Goal: Task Accomplishment & Management: Complete application form

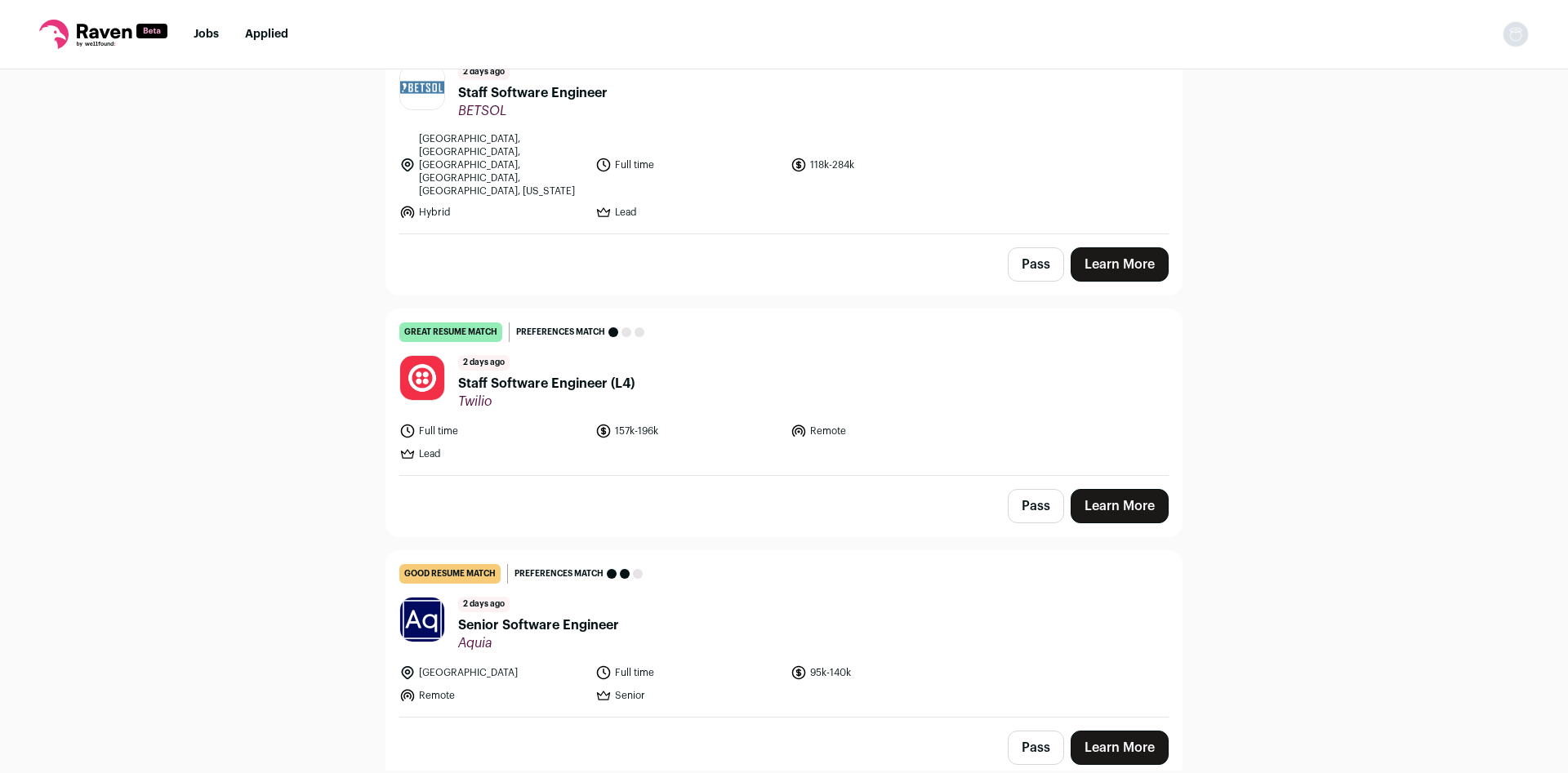
scroll to position [216, 0]
click at [613, 596] on div "[DATE] Senior Software Engineer Aquia" at bounding box center [539, 623] width 161 height 55
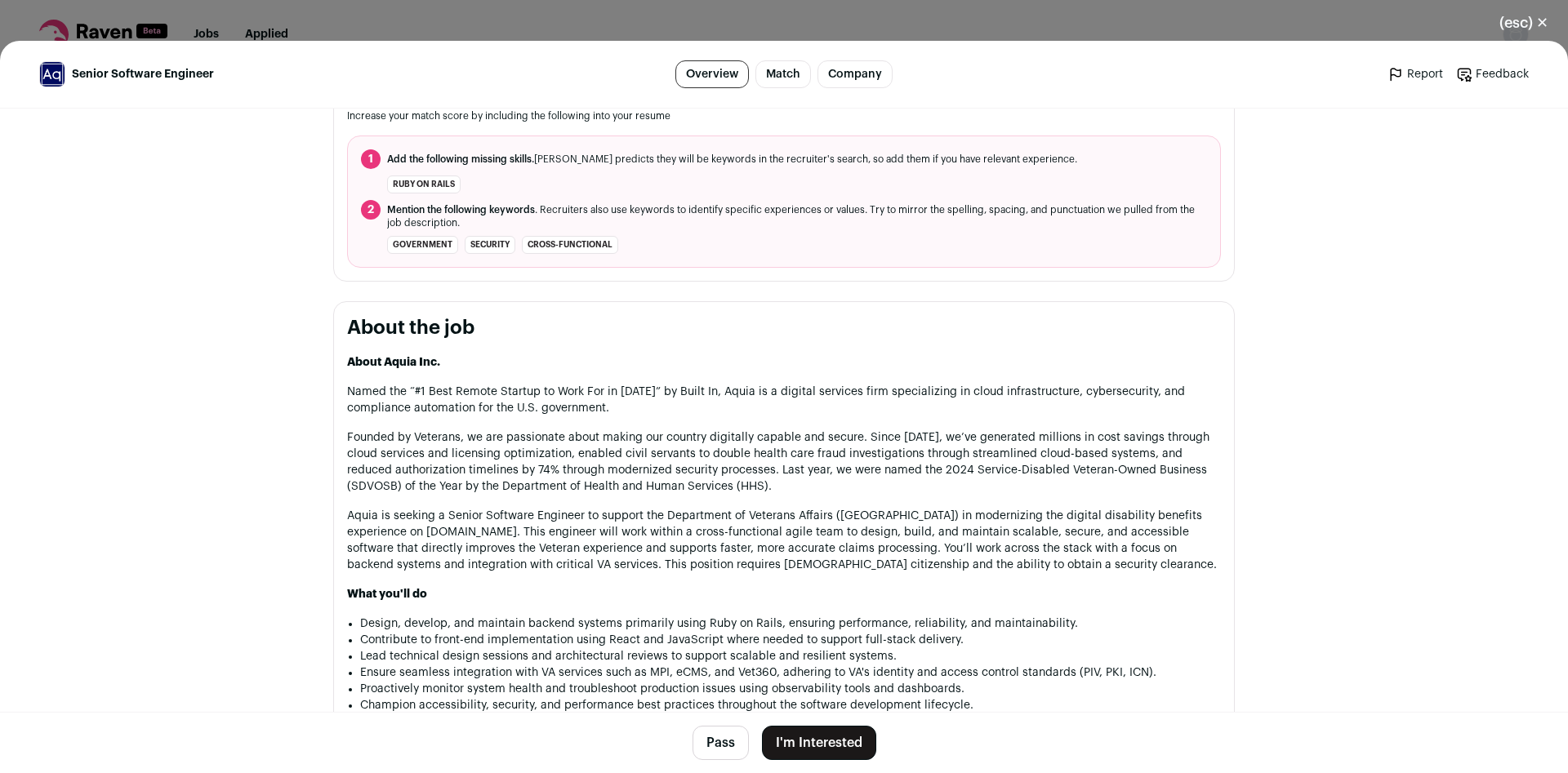
scroll to position [647, 0]
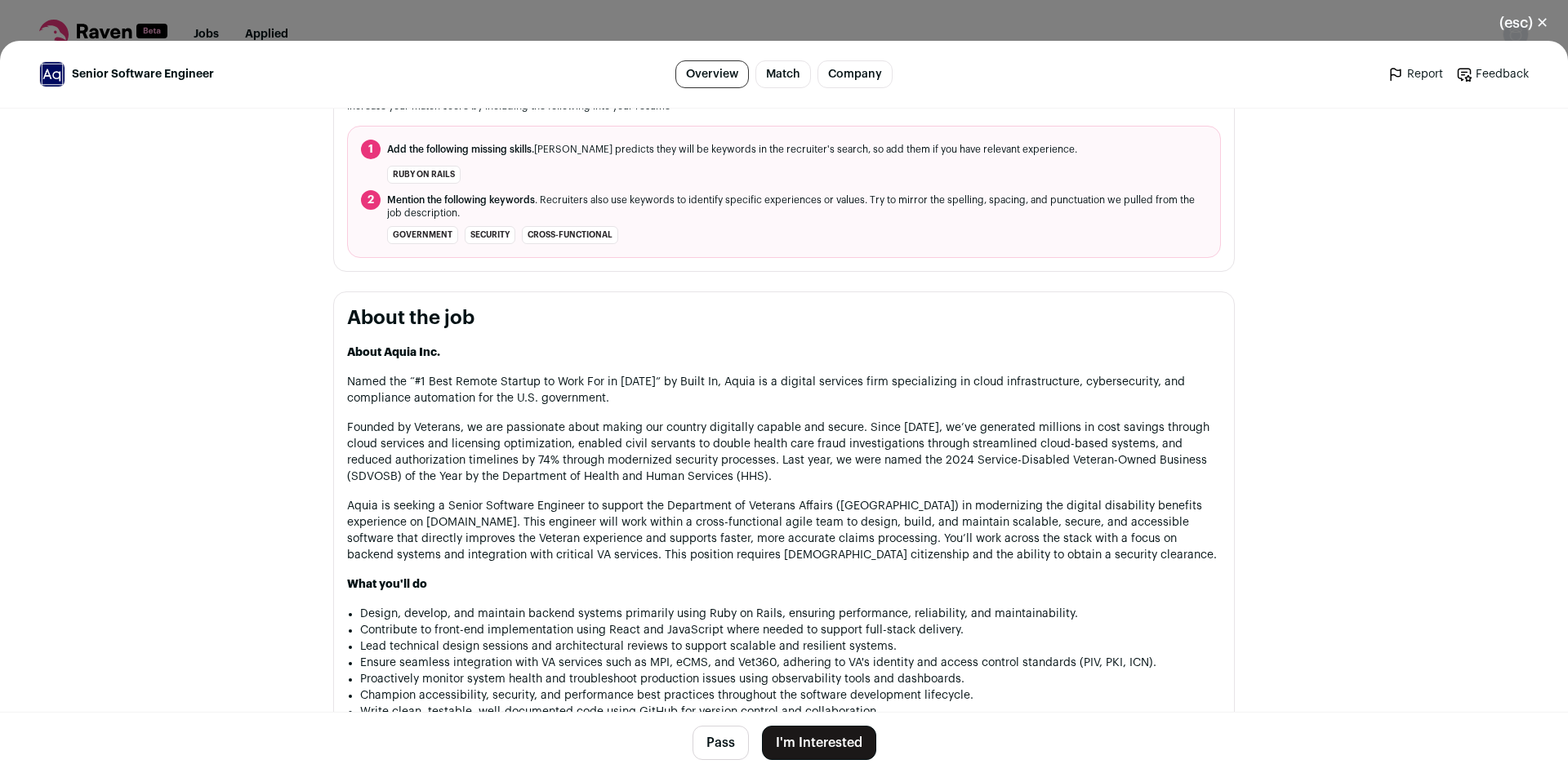
click at [733, 742] on button "Pass" at bounding box center [721, 742] width 56 height 34
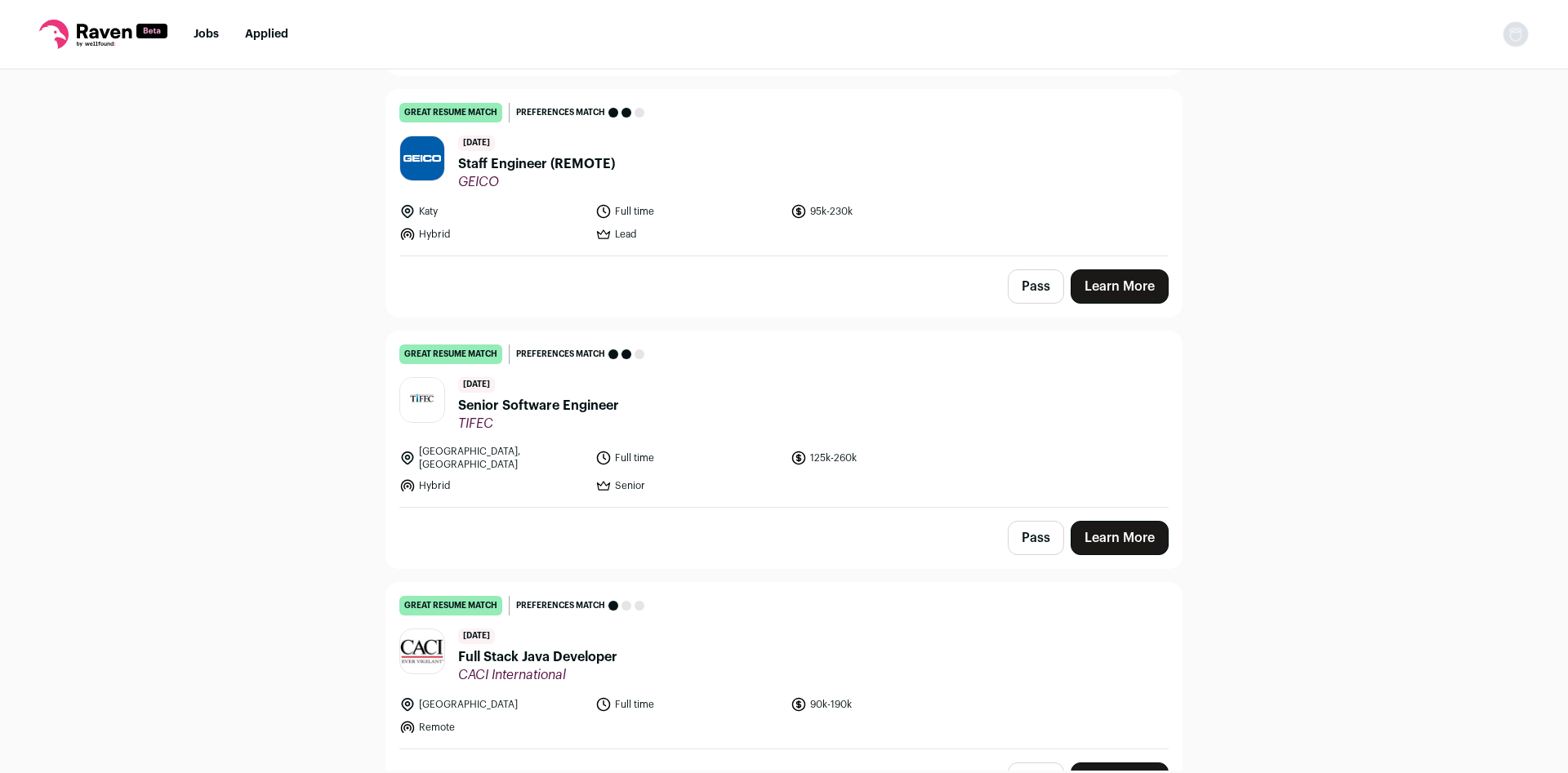
scroll to position [862, 0]
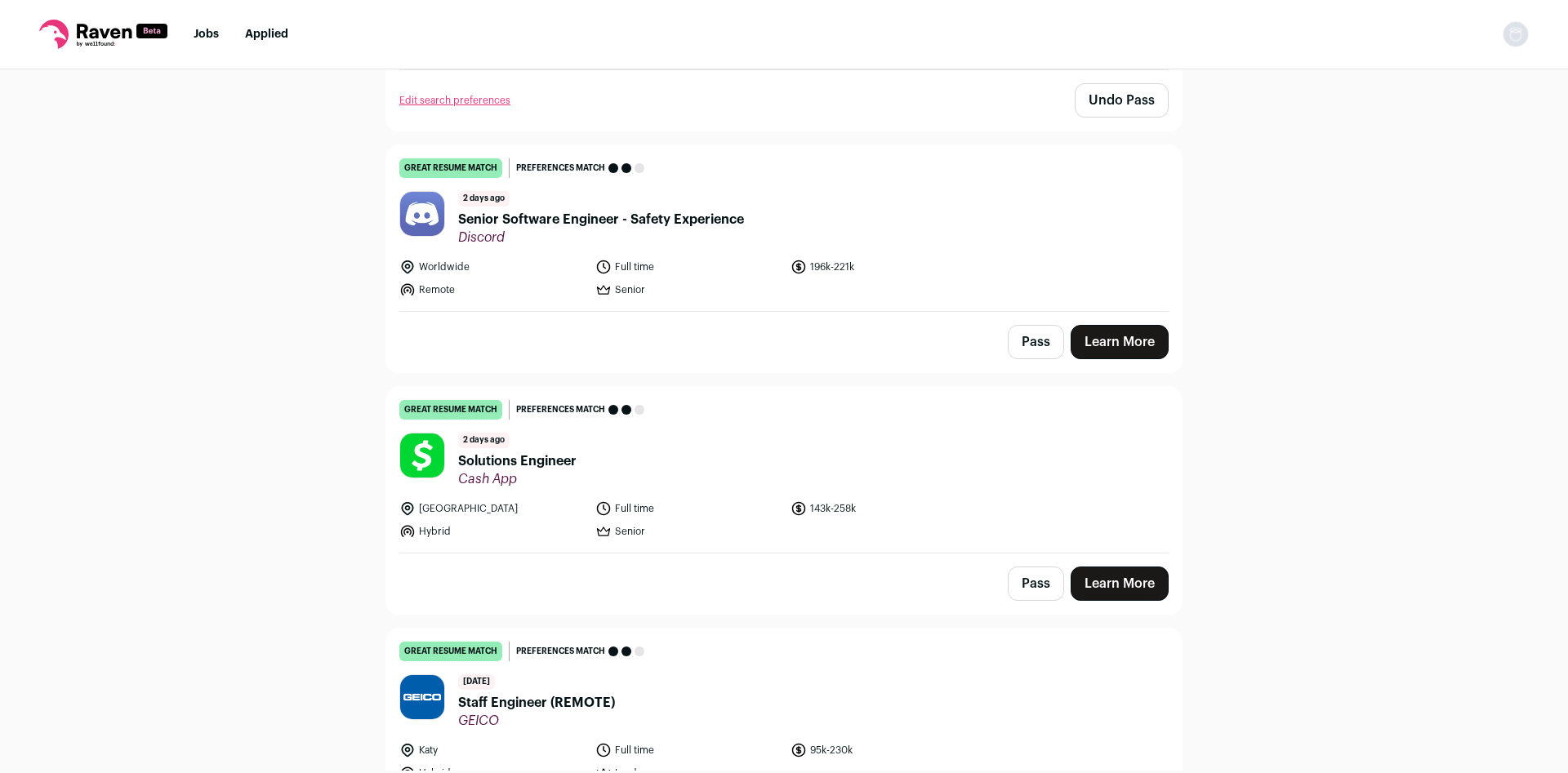
click at [691, 210] on span "Senior Software Engineer - Safety Experience" at bounding box center [601, 219] width 286 height 19
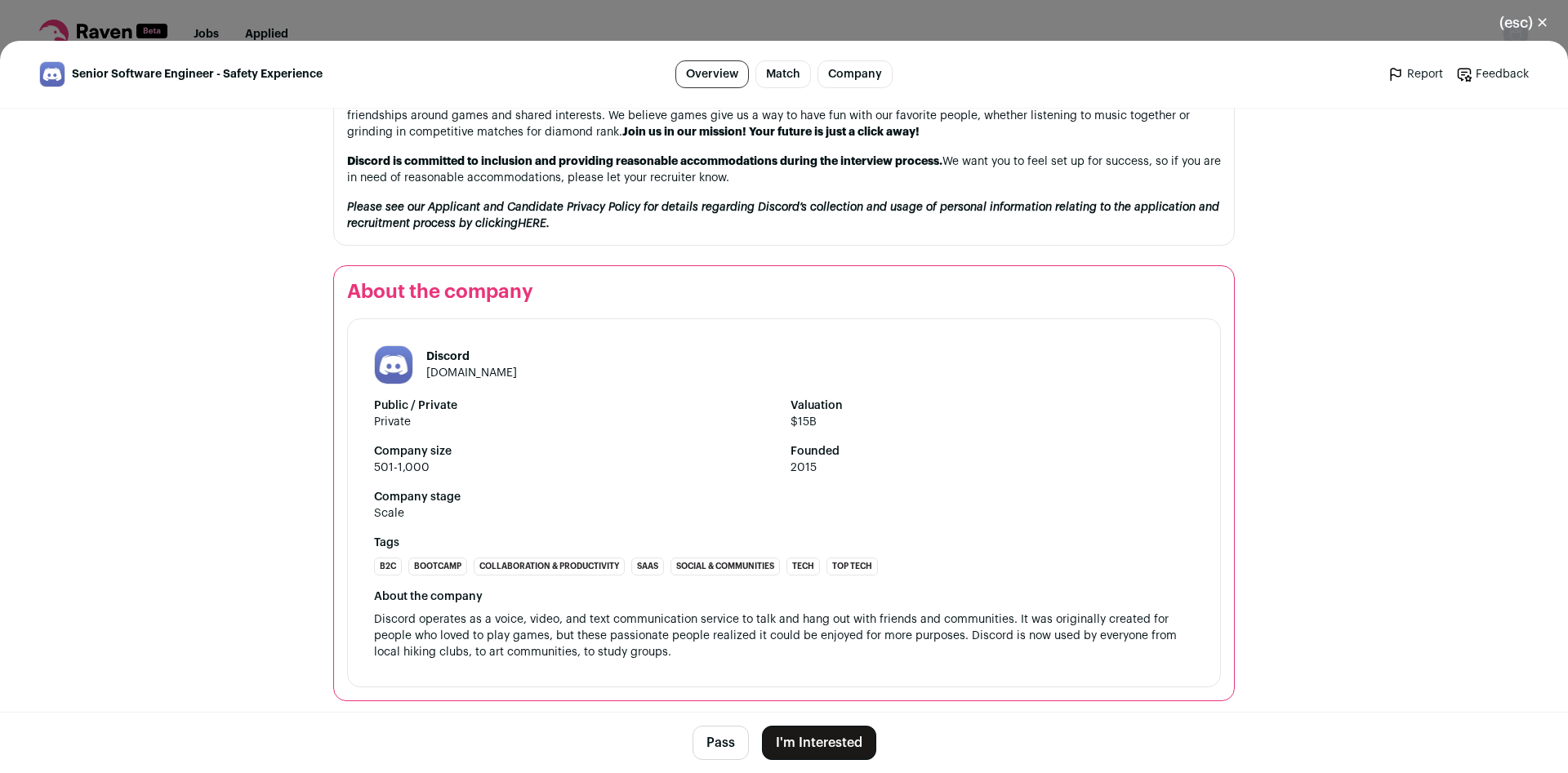
scroll to position [1686, 0]
click at [831, 751] on button "I'm Interested" at bounding box center [819, 742] width 114 height 34
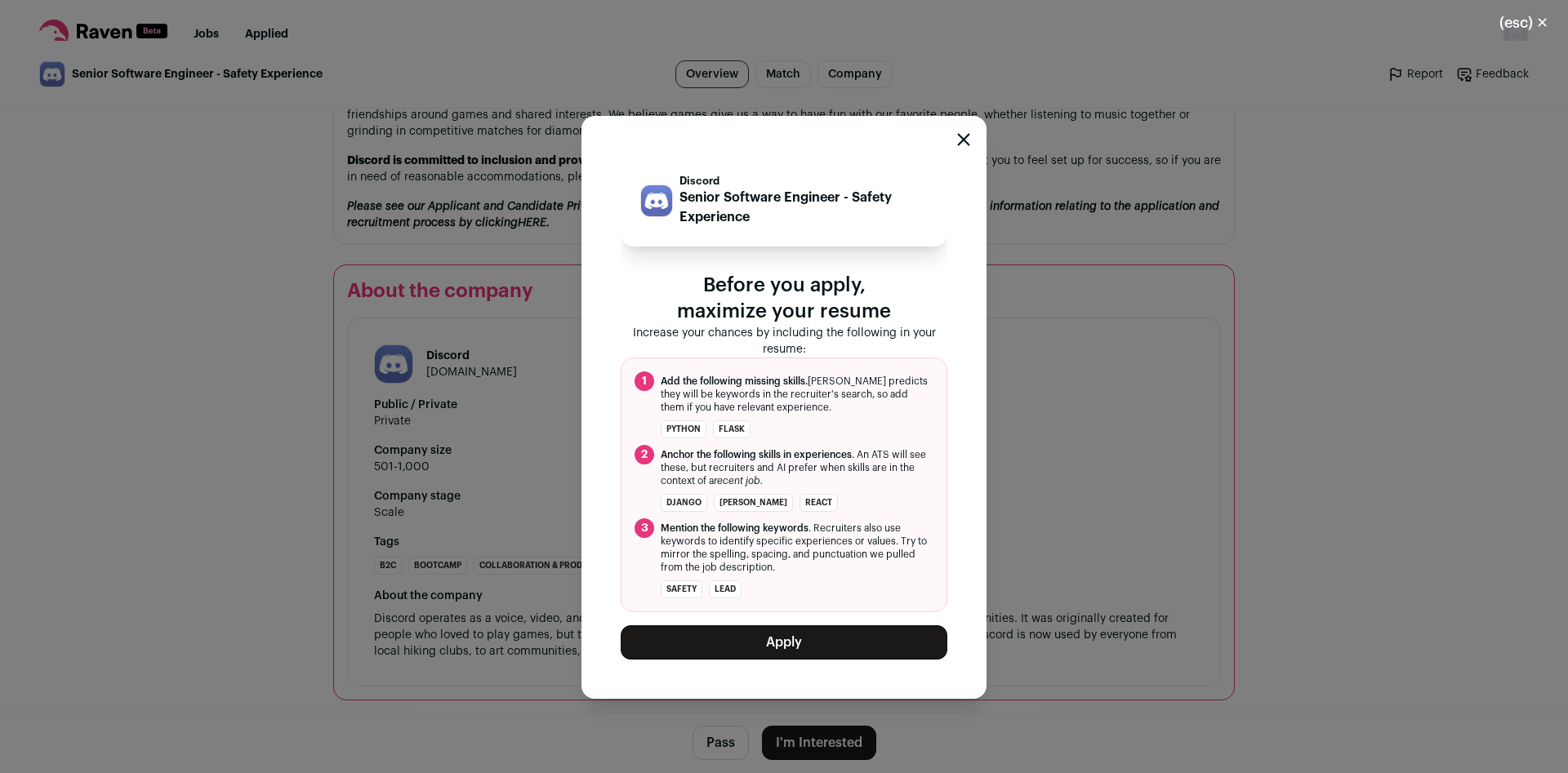
click at [830, 645] on button "Apply" at bounding box center [784, 642] width 327 height 34
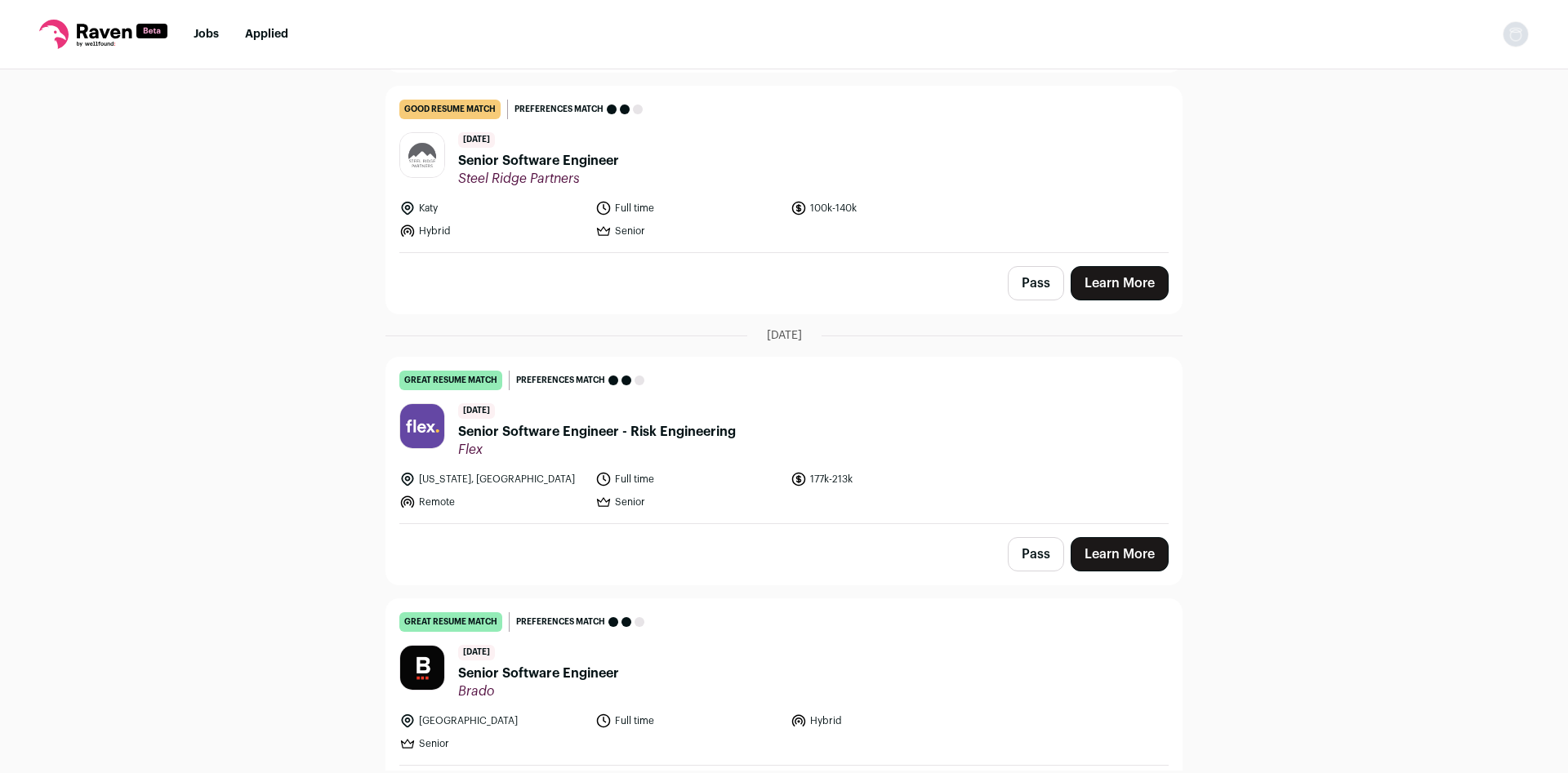
scroll to position [2156, 0]
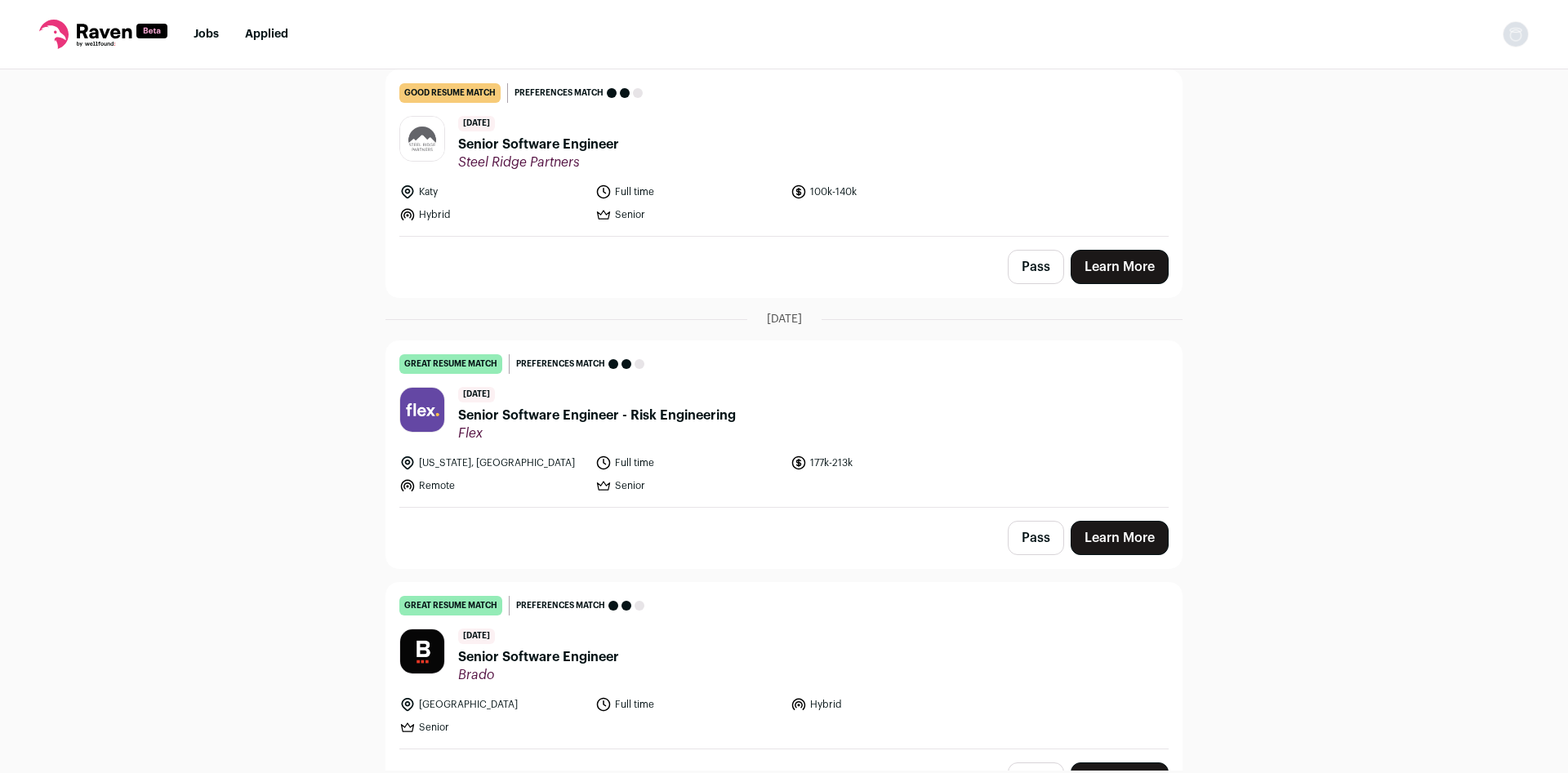
click at [650, 405] on span "Senior Software Engineer - Risk Engineering" at bounding box center [597, 415] width 278 height 19
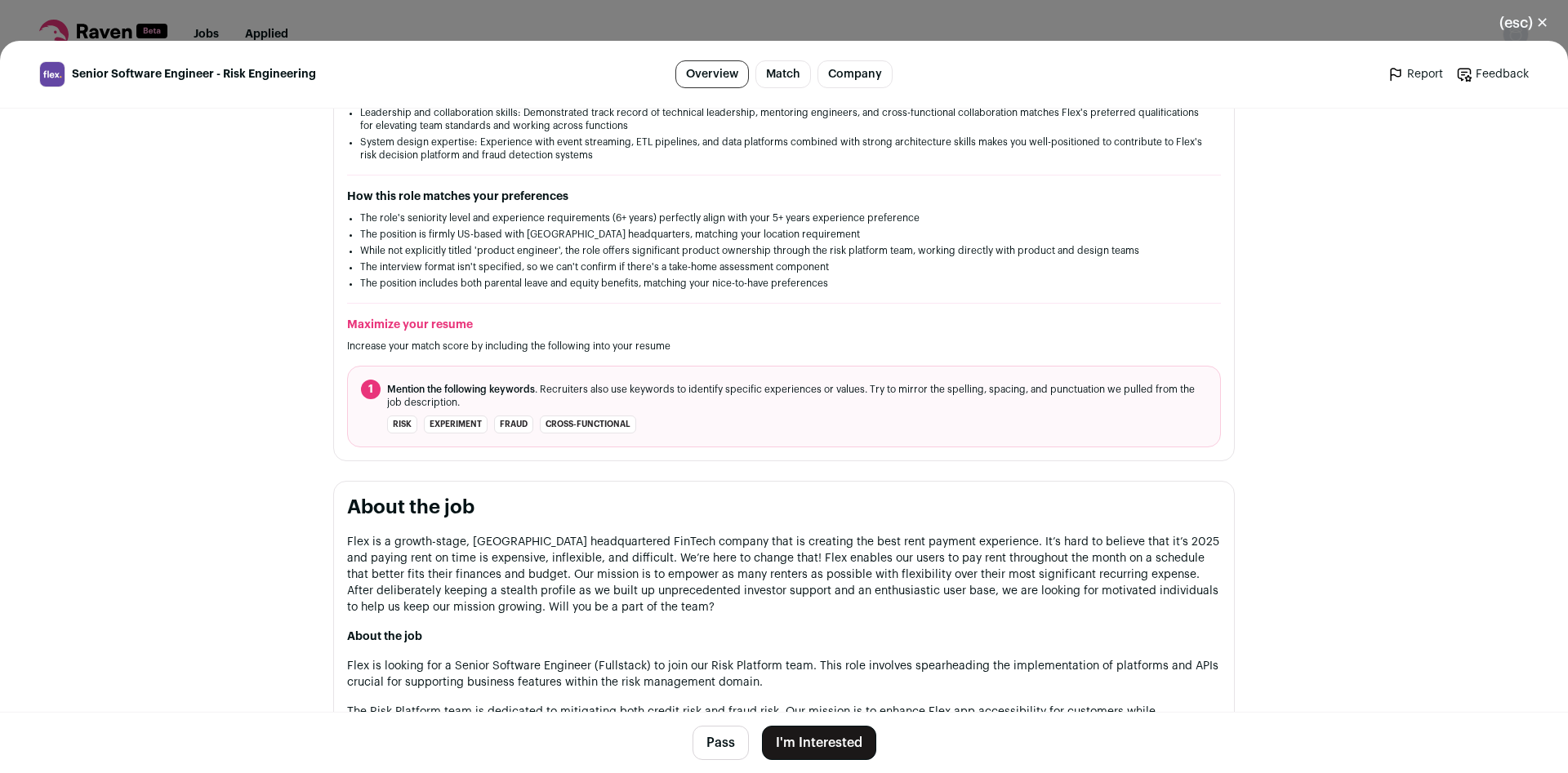
scroll to position [107, 0]
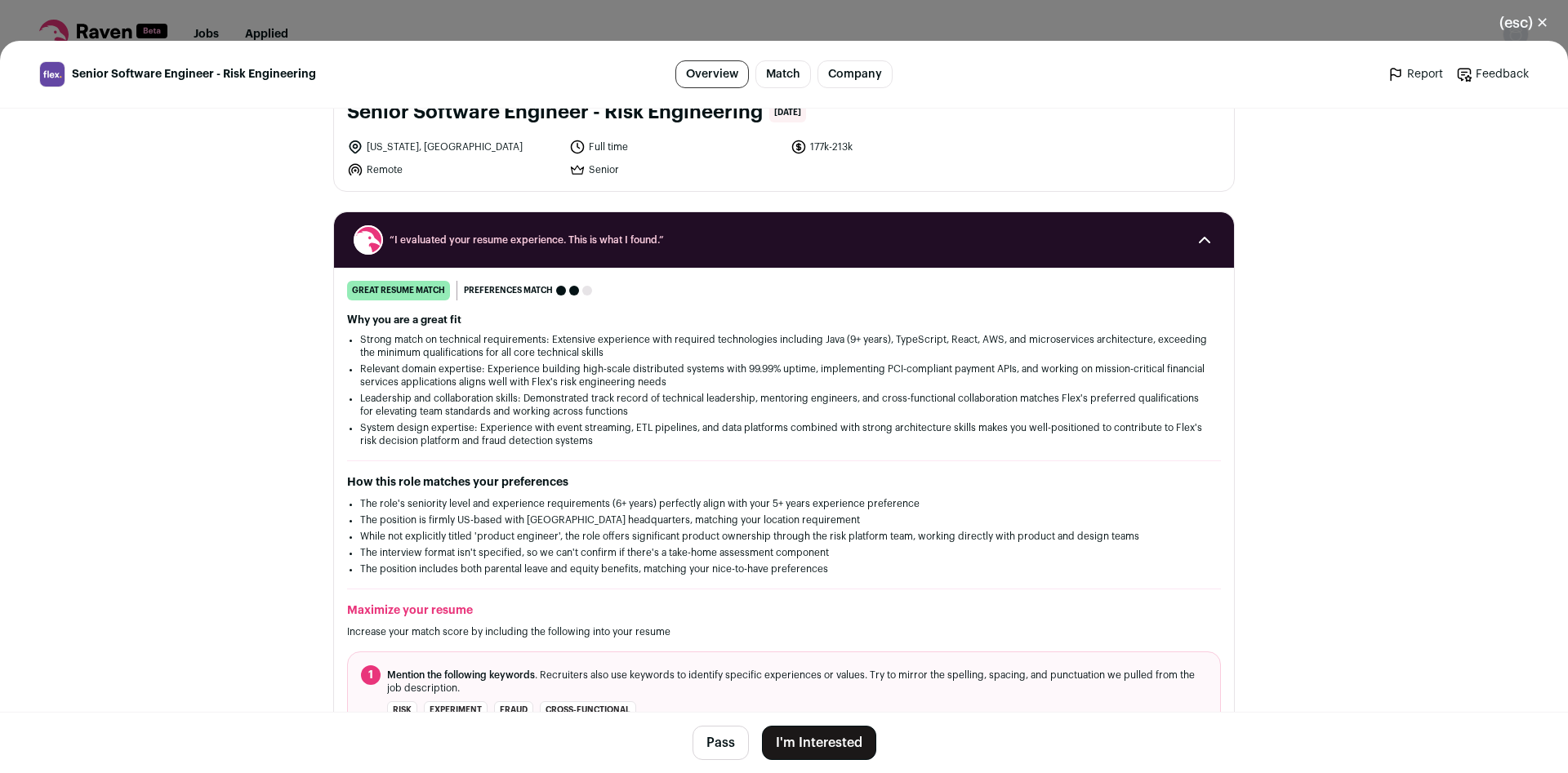
click at [822, 730] on button "I'm Interested" at bounding box center [819, 742] width 114 height 34
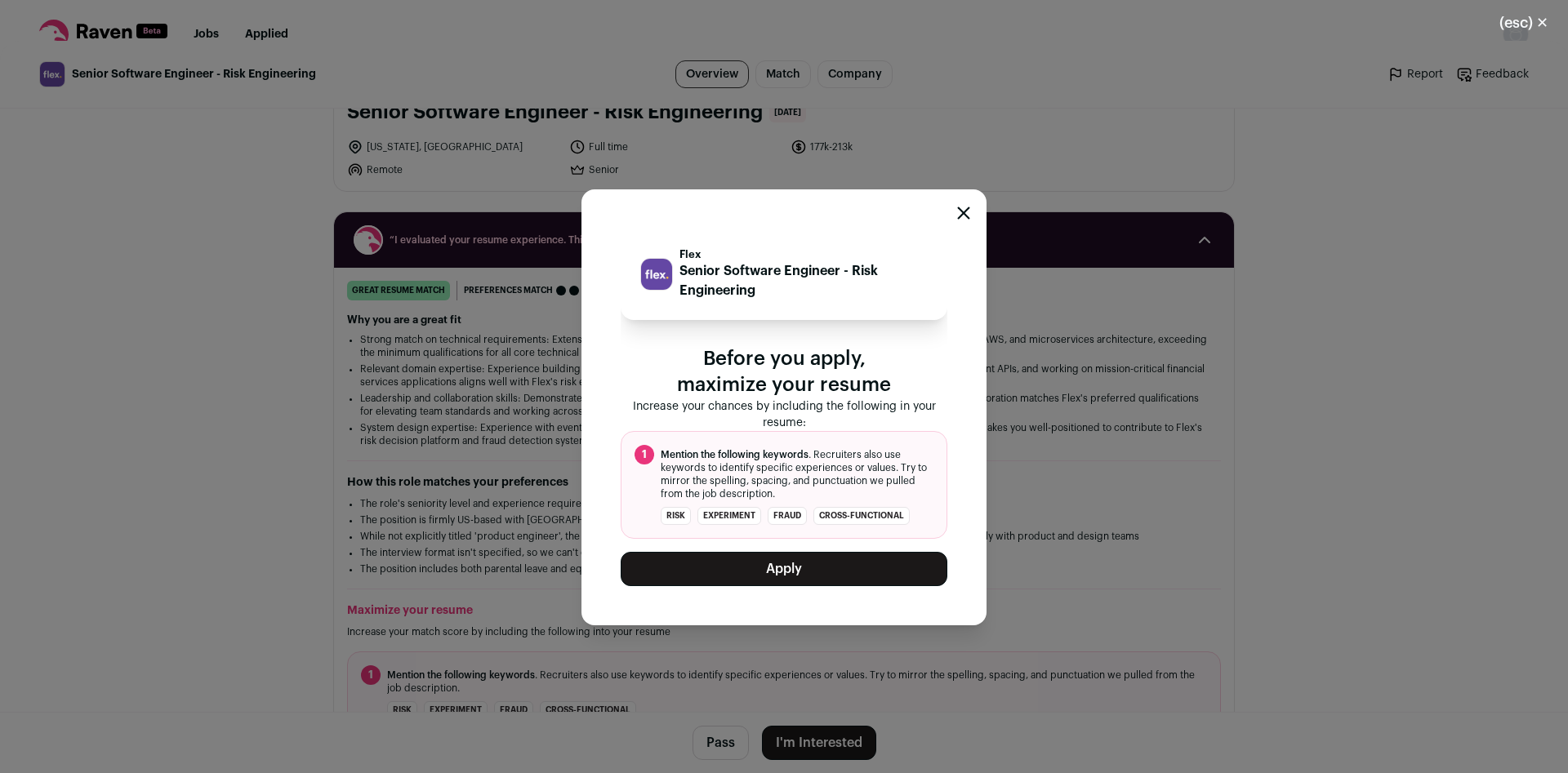
click at [820, 562] on button "Apply" at bounding box center [784, 568] width 327 height 34
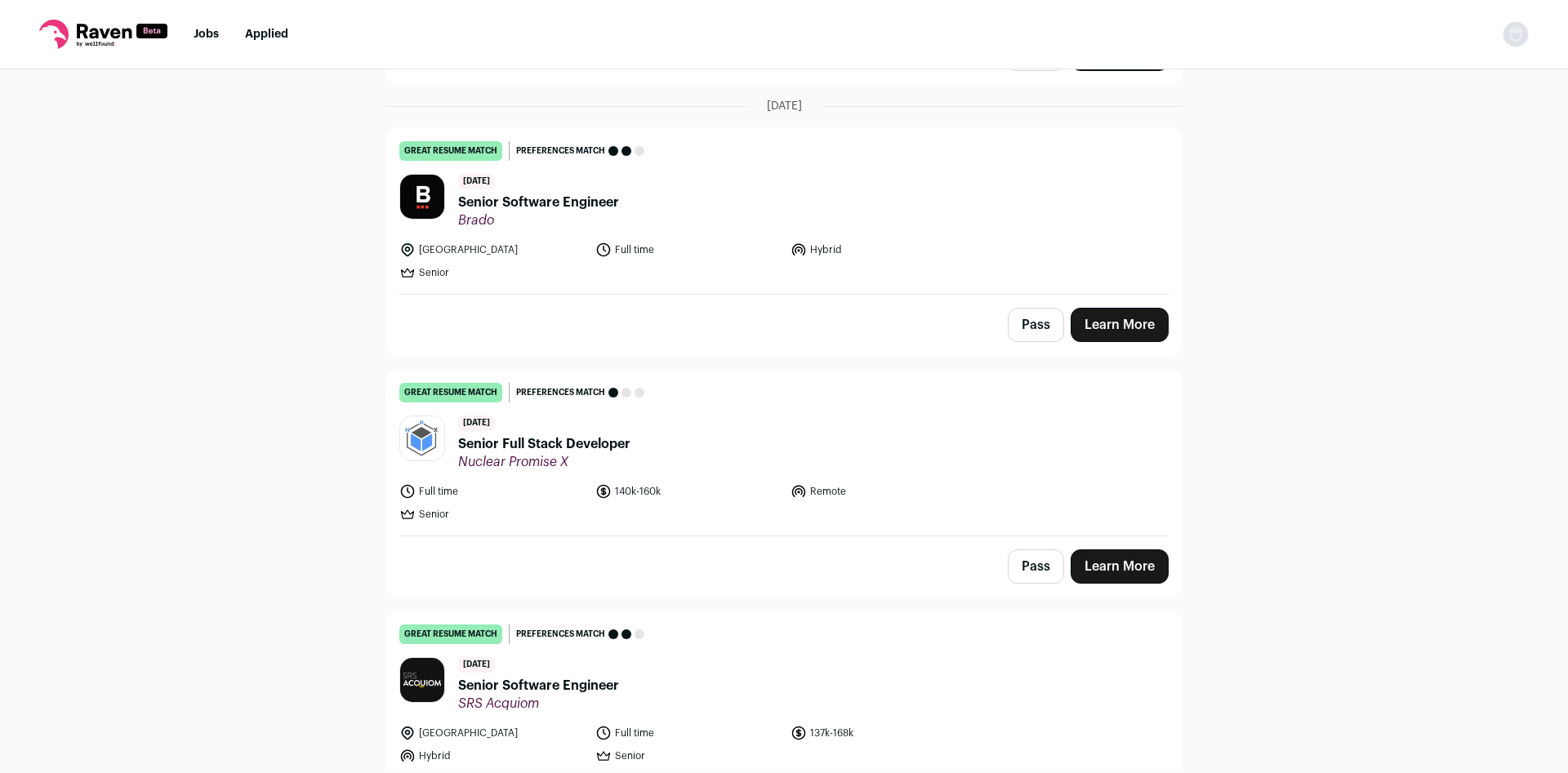
scroll to position [2371, 0]
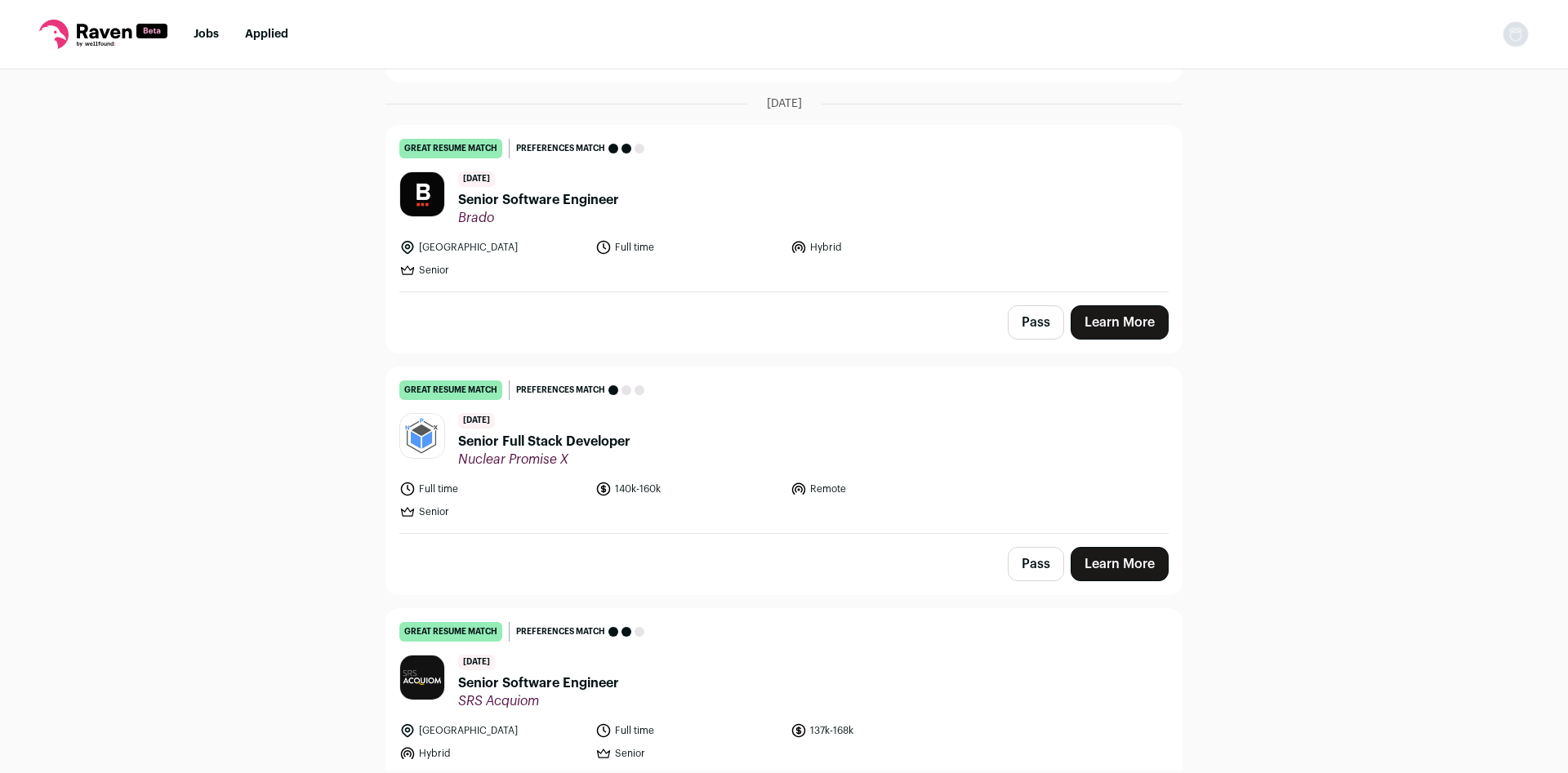
click at [578, 432] on span "Senior Full Stack Developer" at bounding box center [545, 442] width 172 height 19
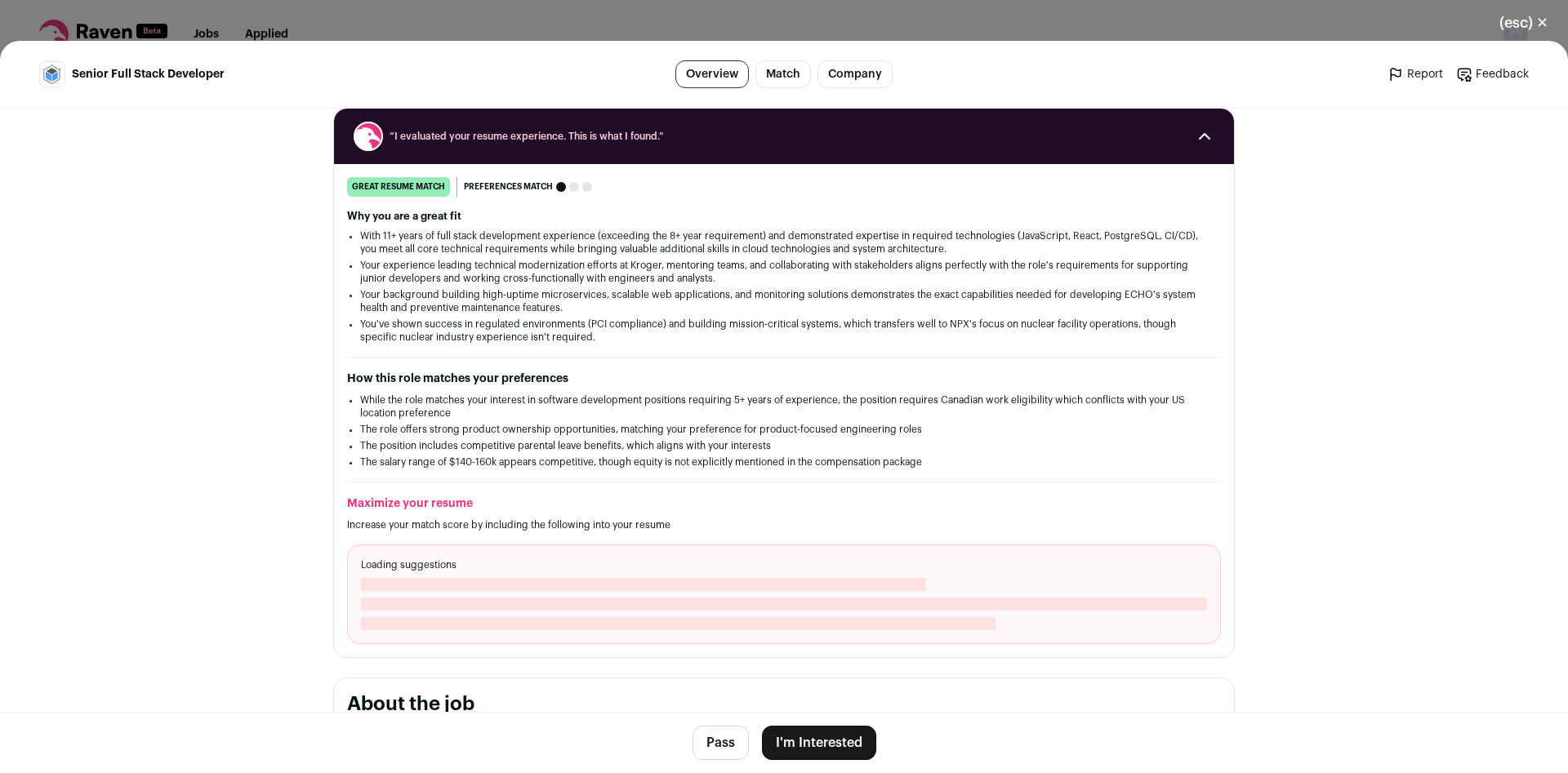
scroll to position [216, 0]
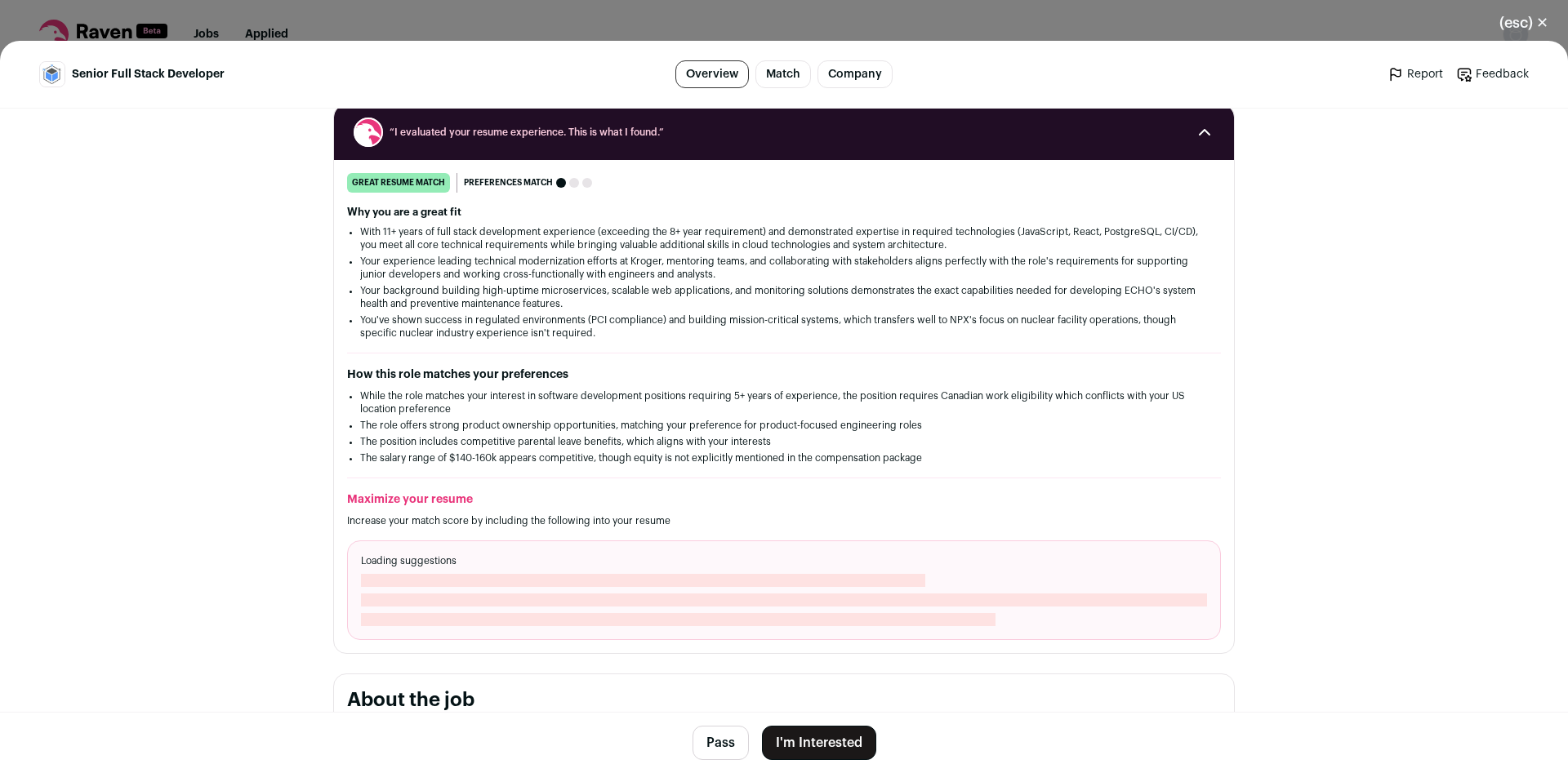
click at [709, 743] on button "Pass" at bounding box center [721, 742] width 56 height 34
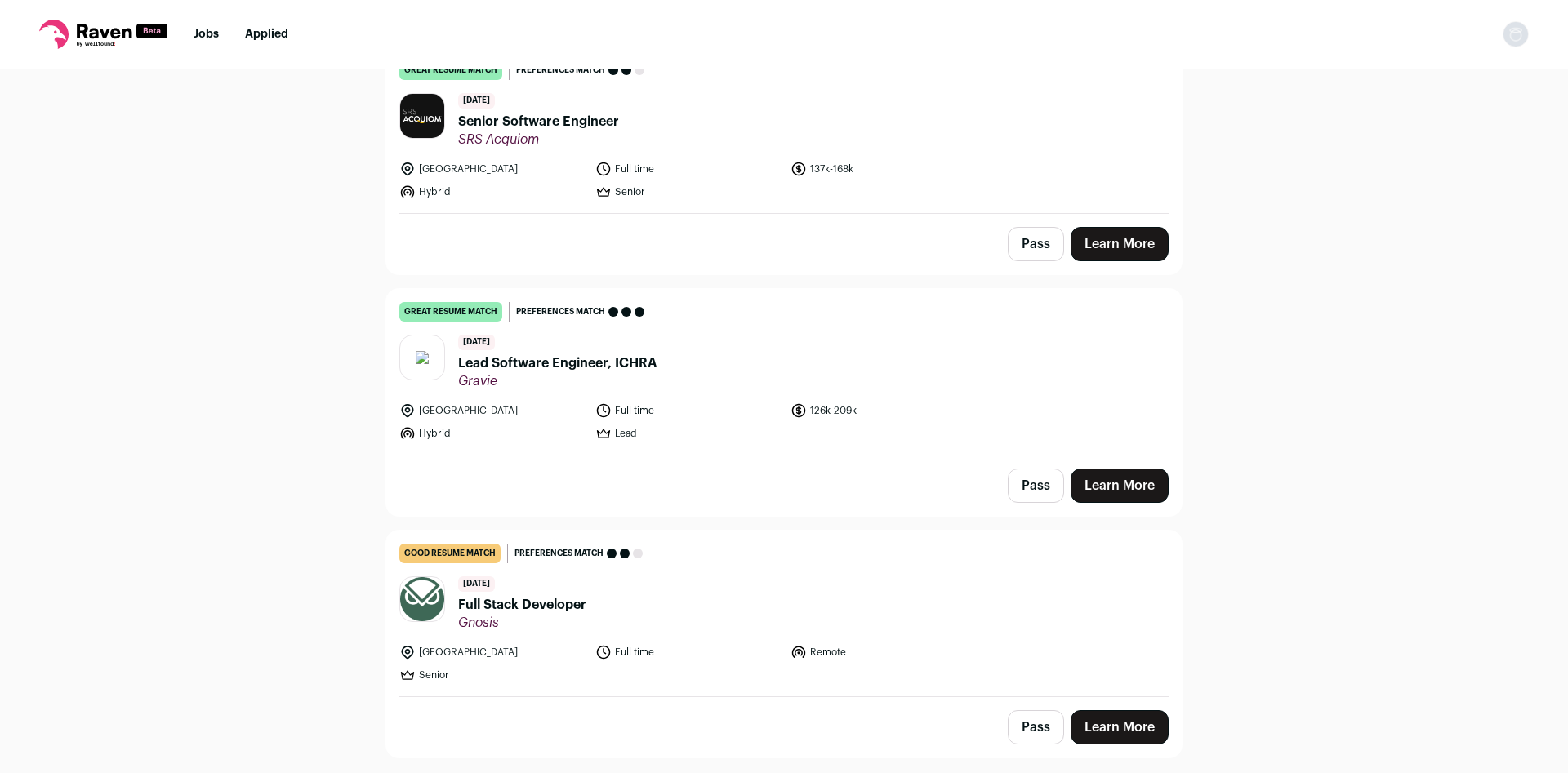
scroll to position [2695, 0]
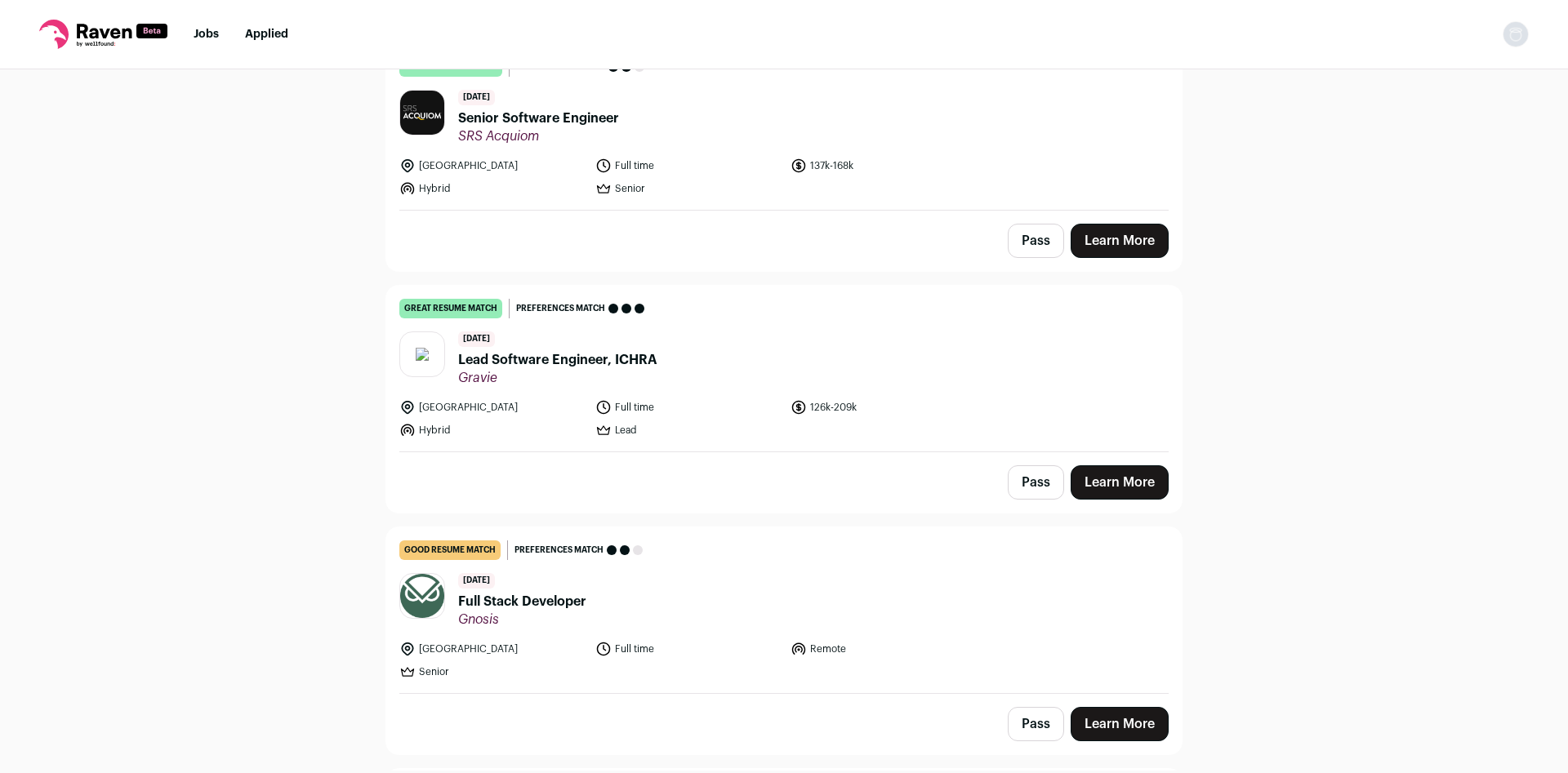
click at [731, 573] on header "[DATE] Full Stack Developer Gnosis" at bounding box center [784, 600] width 770 height 55
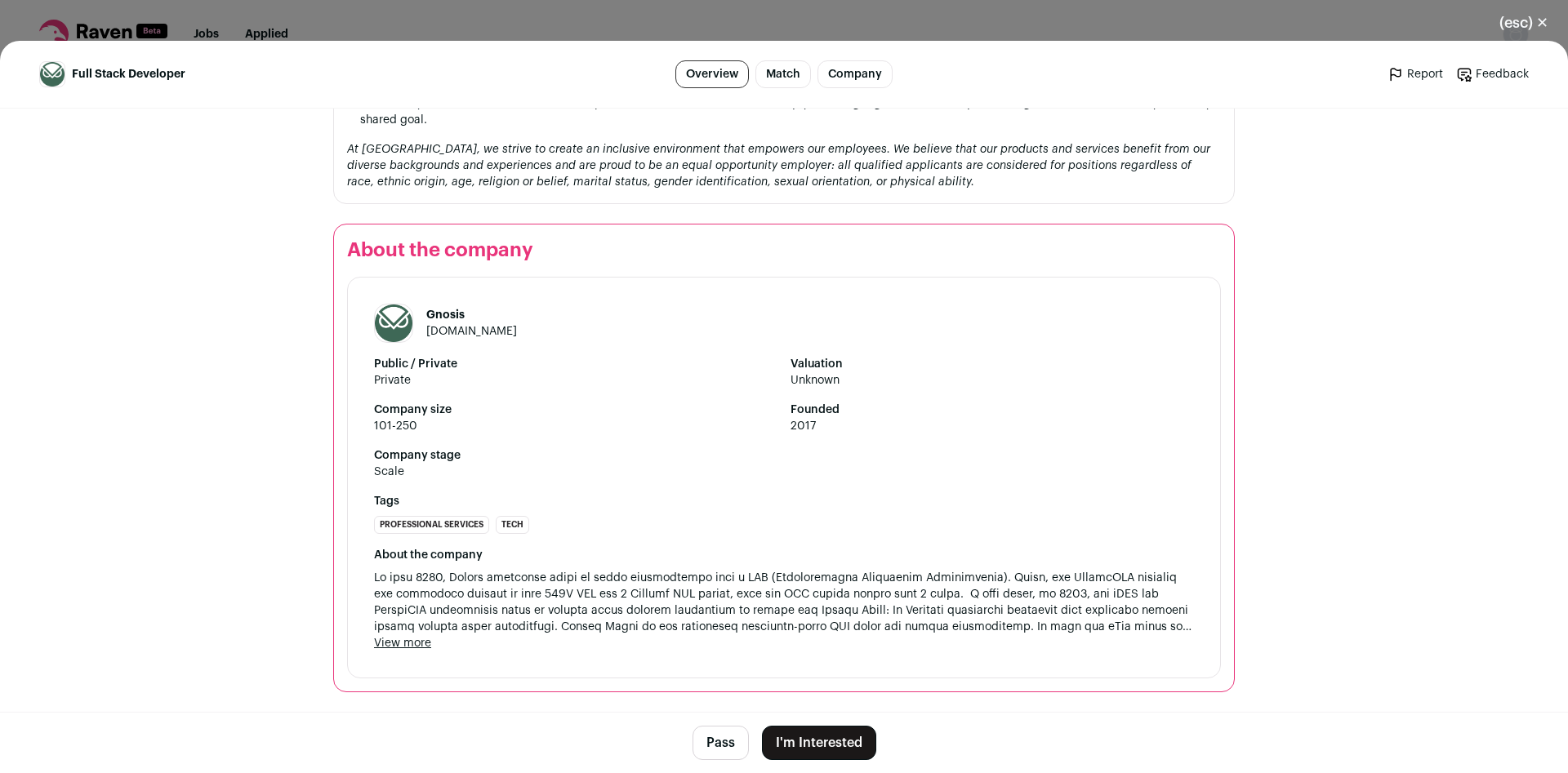
scroll to position [1625, 0]
click at [817, 754] on button "I'm Interested" at bounding box center [819, 742] width 114 height 34
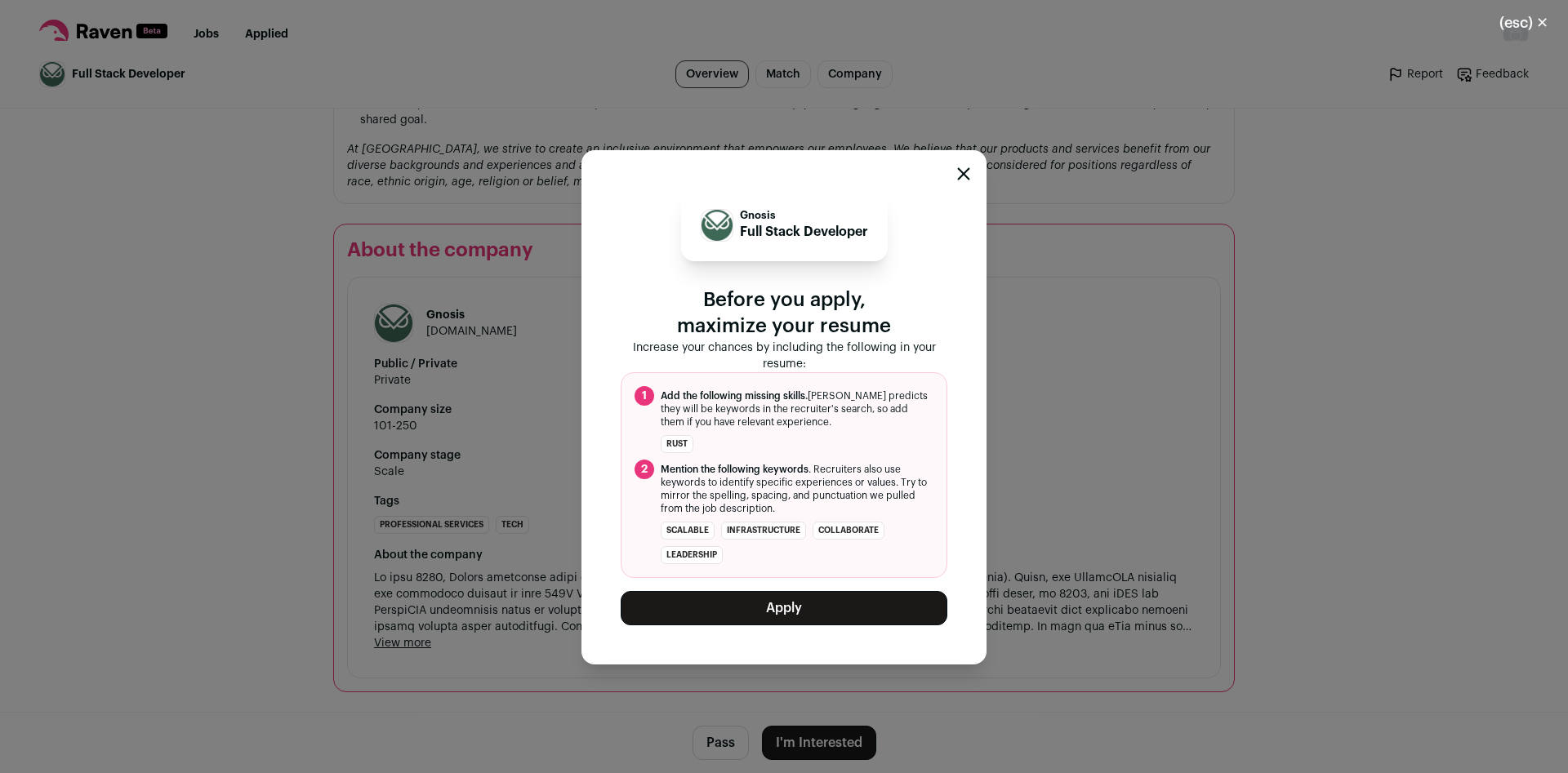
click at [842, 608] on button "Apply" at bounding box center [784, 608] width 327 height 34
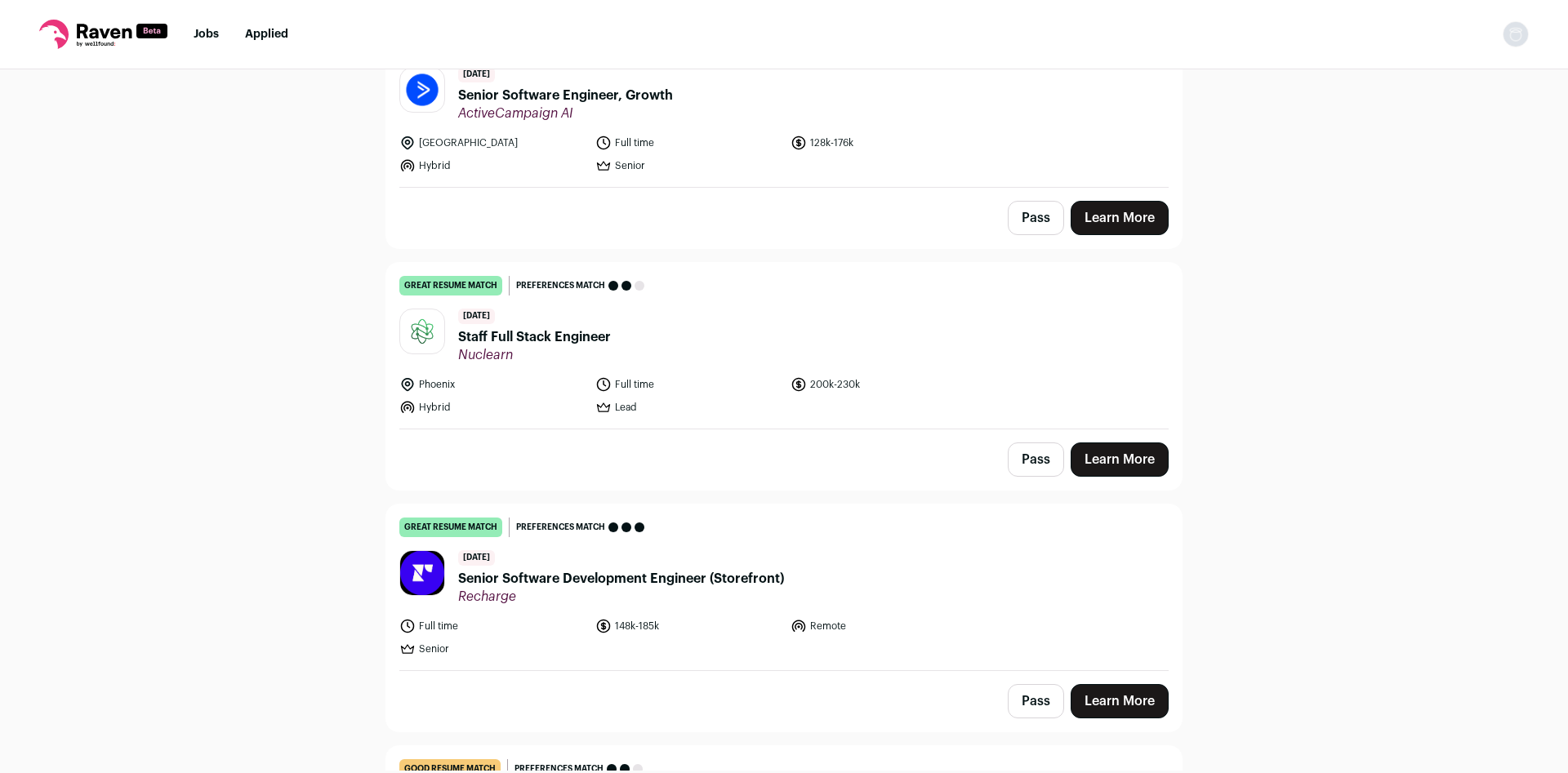
scroll to position [3664, 0]
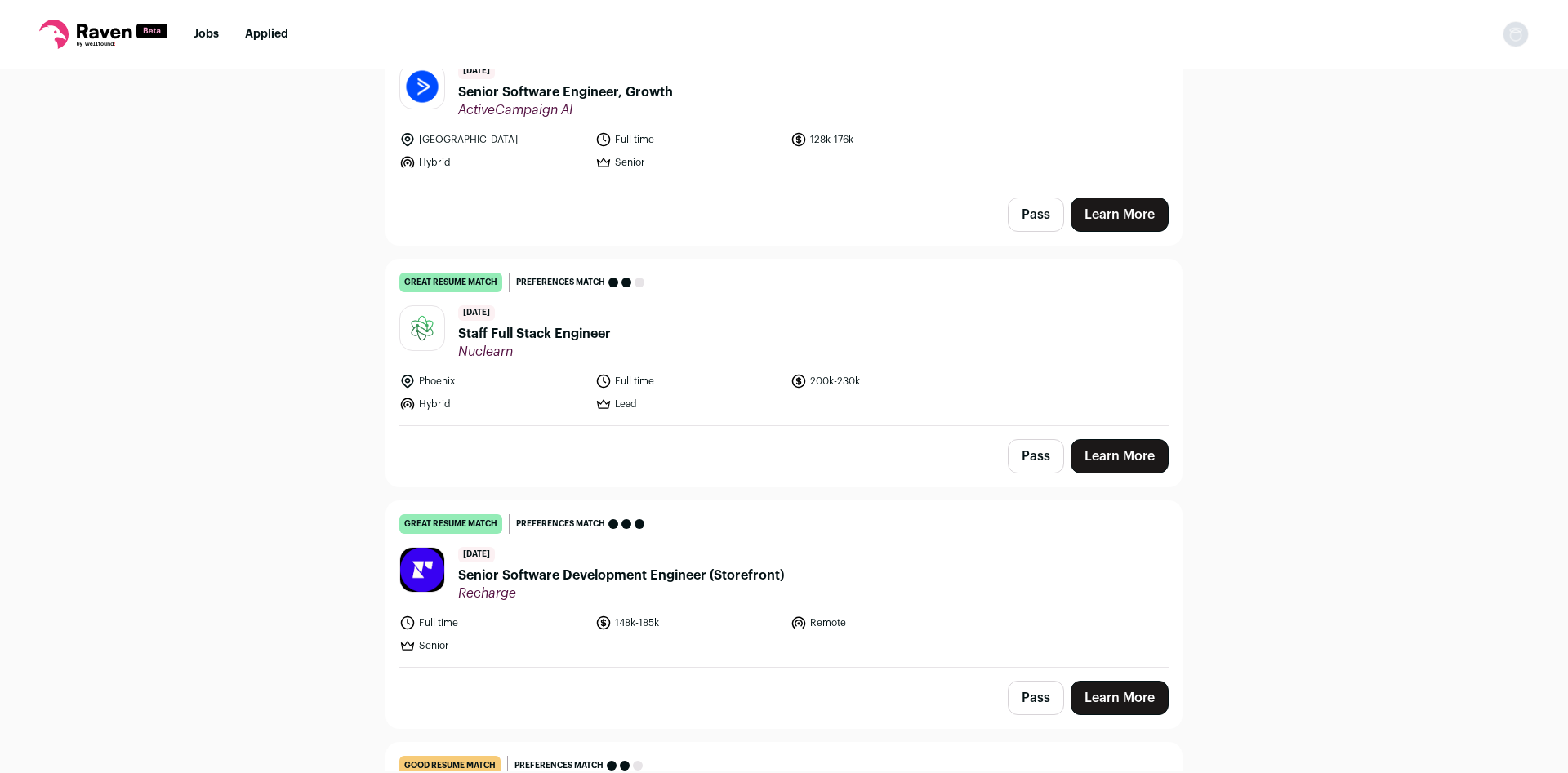
click at [696, 566] on span "Senior Software Development Engineer (Storefront)" at bounding box center [621, 575] width 326 height 19
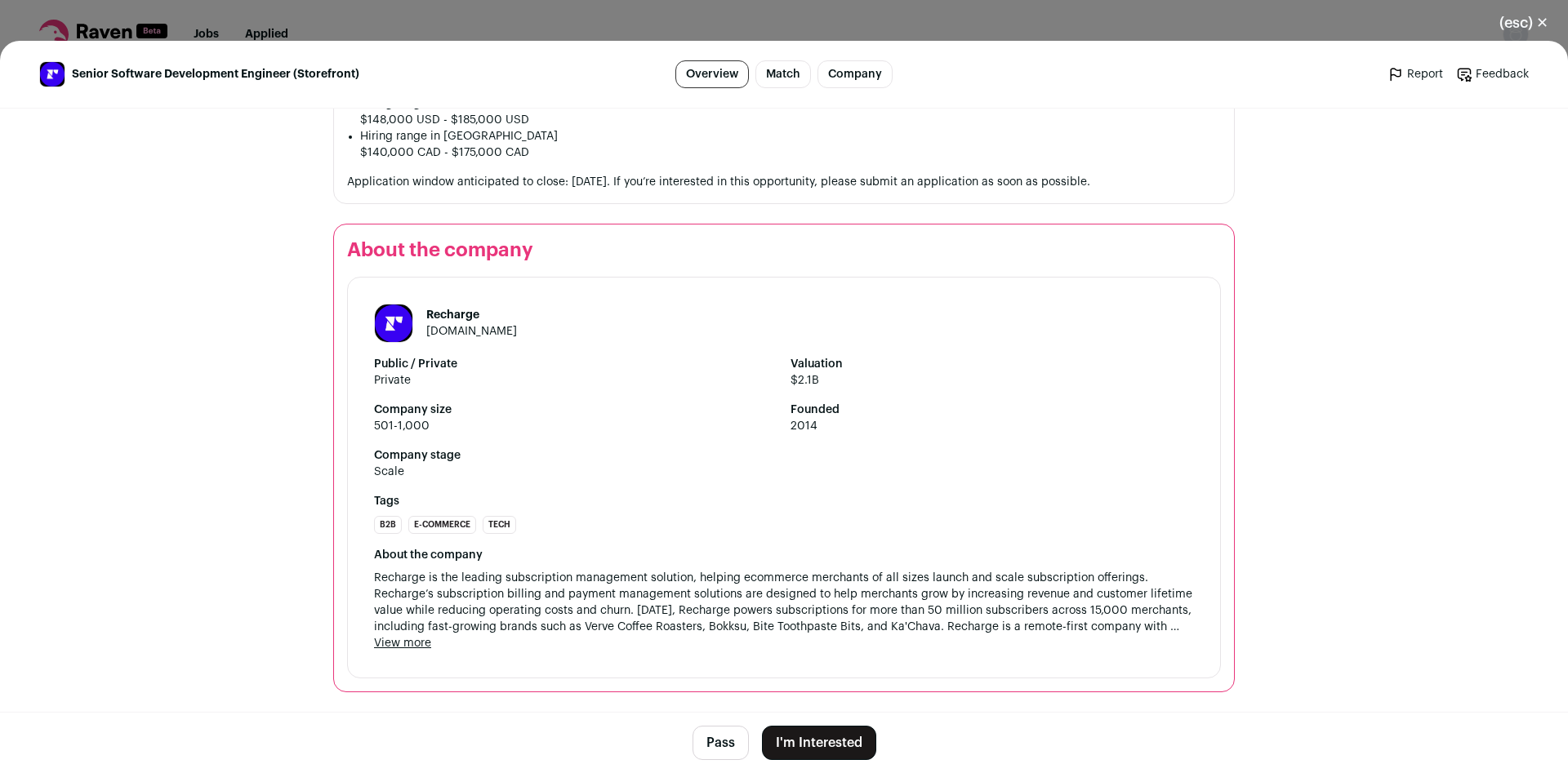
scroll to position [2605, 0]
click at [837, 738] on button "I'm Interested" at bounding box center [819, 742] width 114 height 34
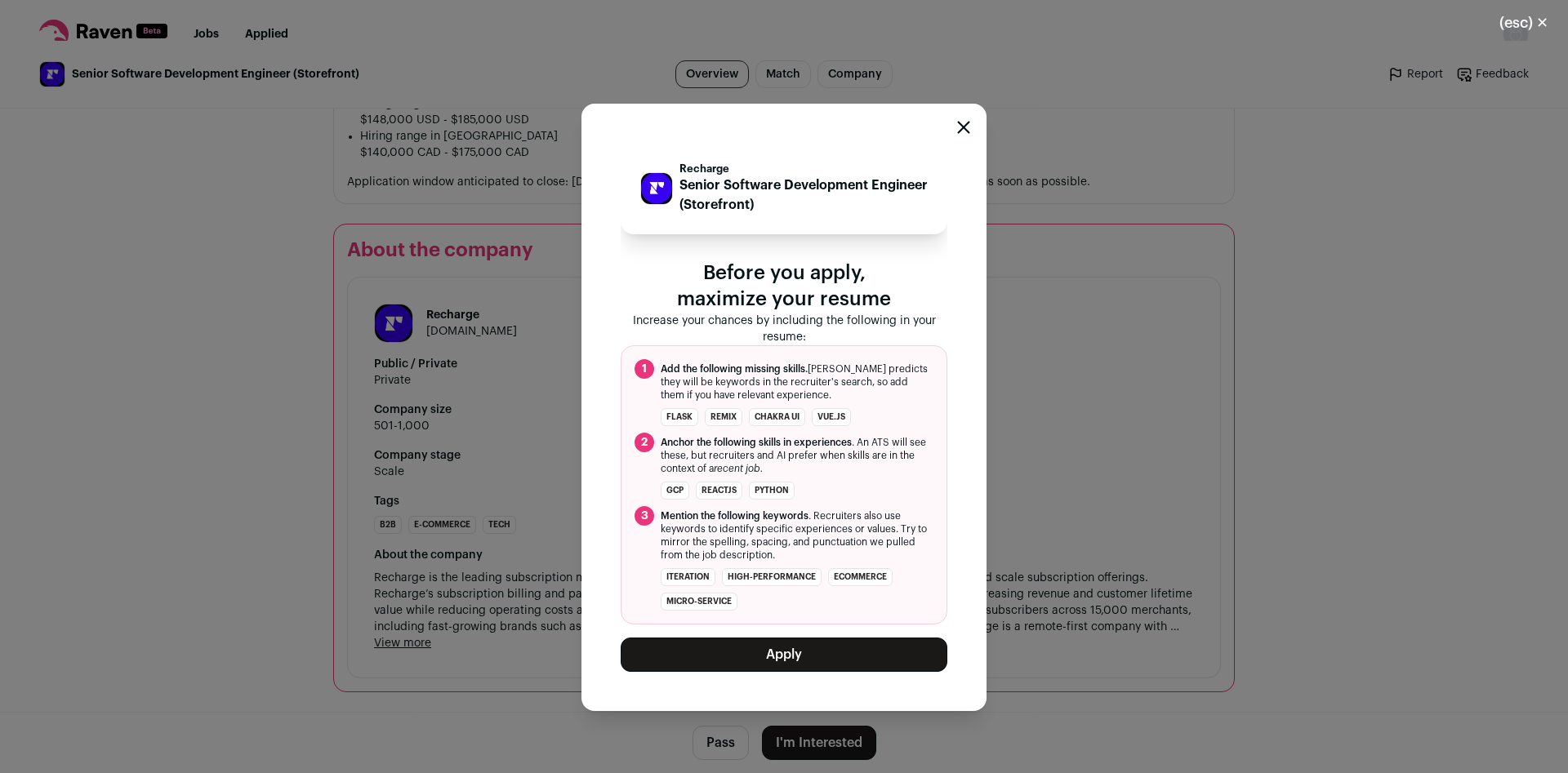
click at [834, 654] on button "Apply" at bounding box center [784, 655] width 327 height 34
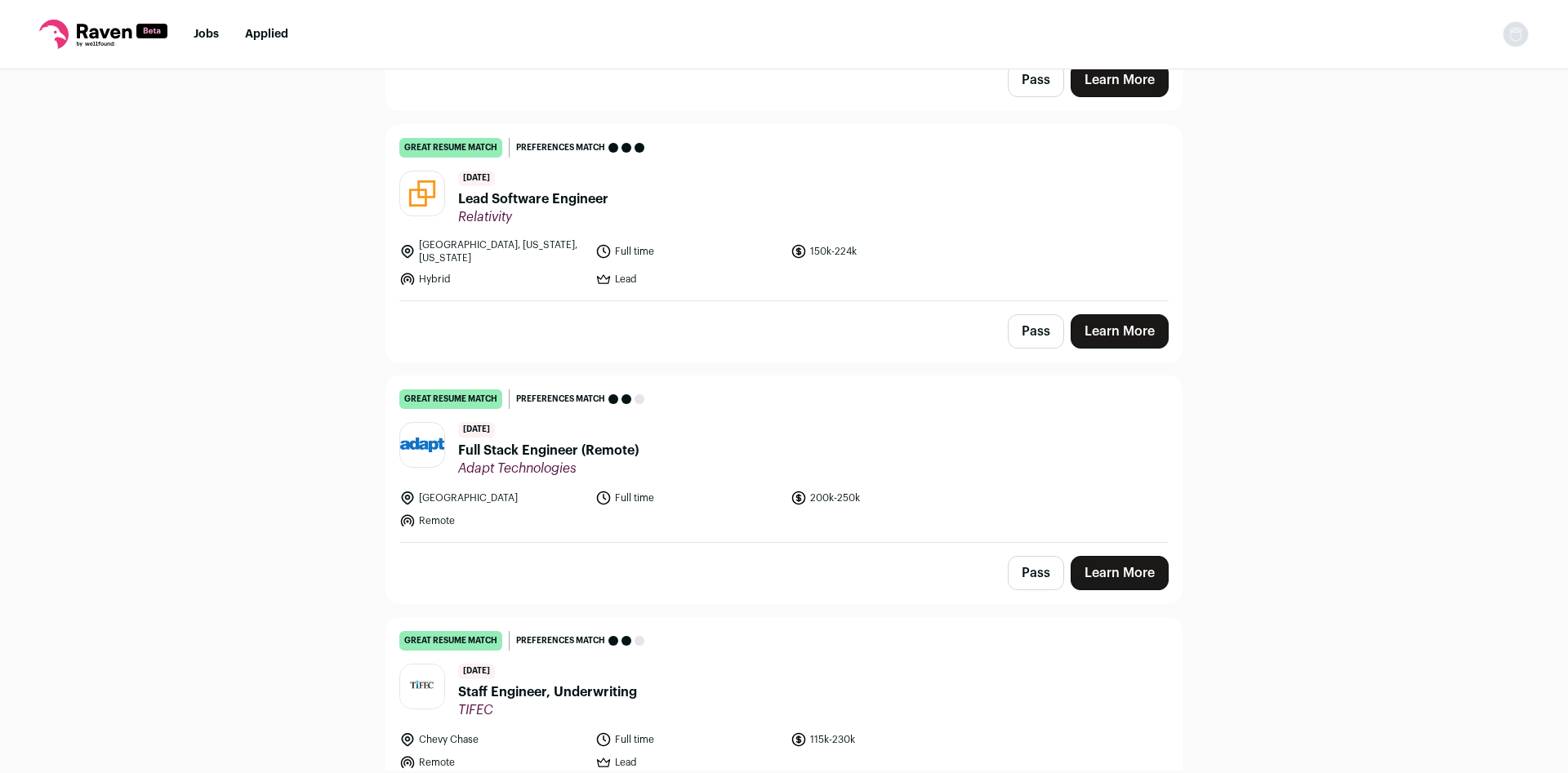
scroll to position [5497, 0]
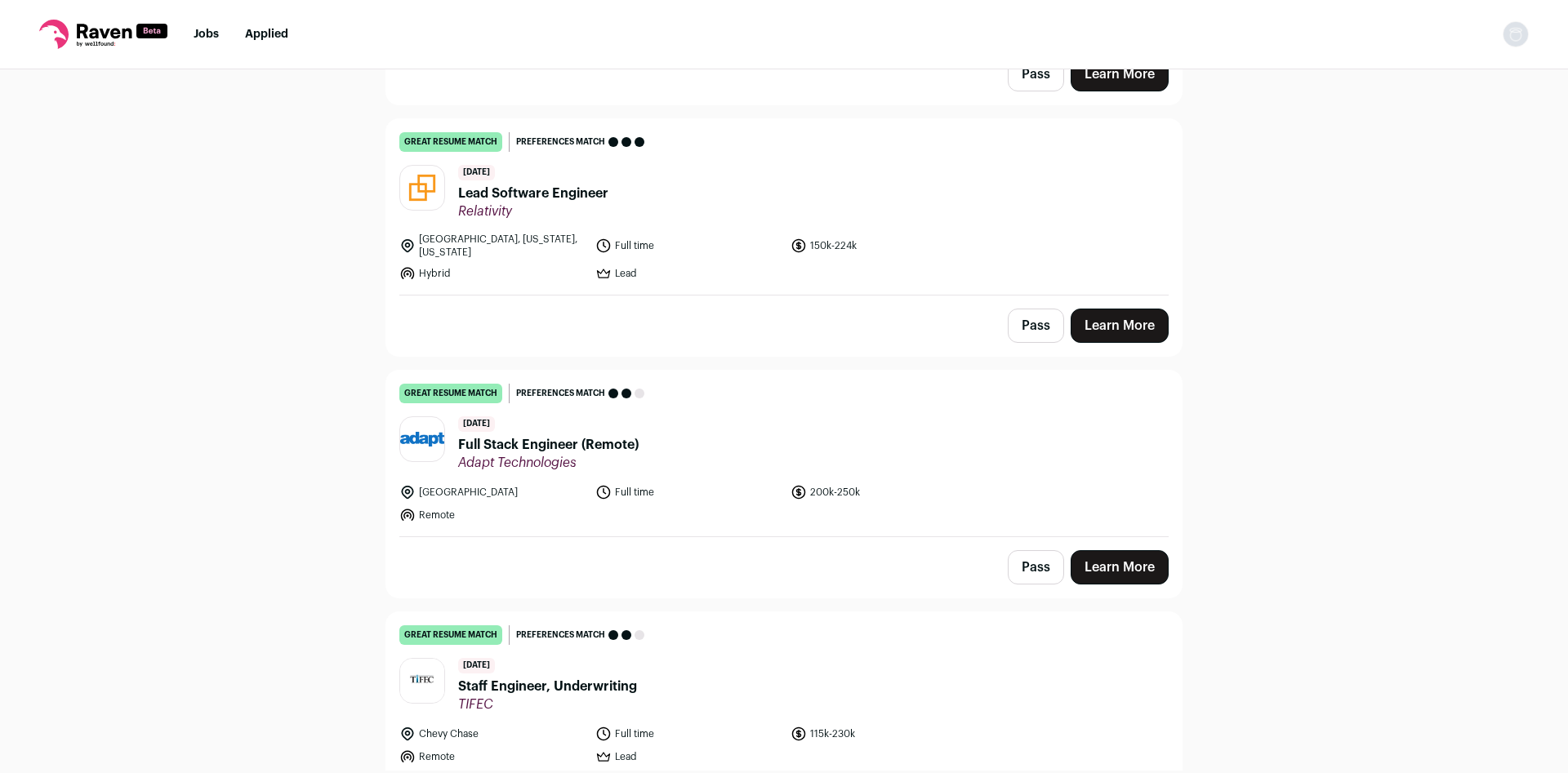
click at [751, 384] on div "great resume match You meet the must-have requirements, the nice-to-have requir…" at bounding box center [784, 393] width 770 height 19
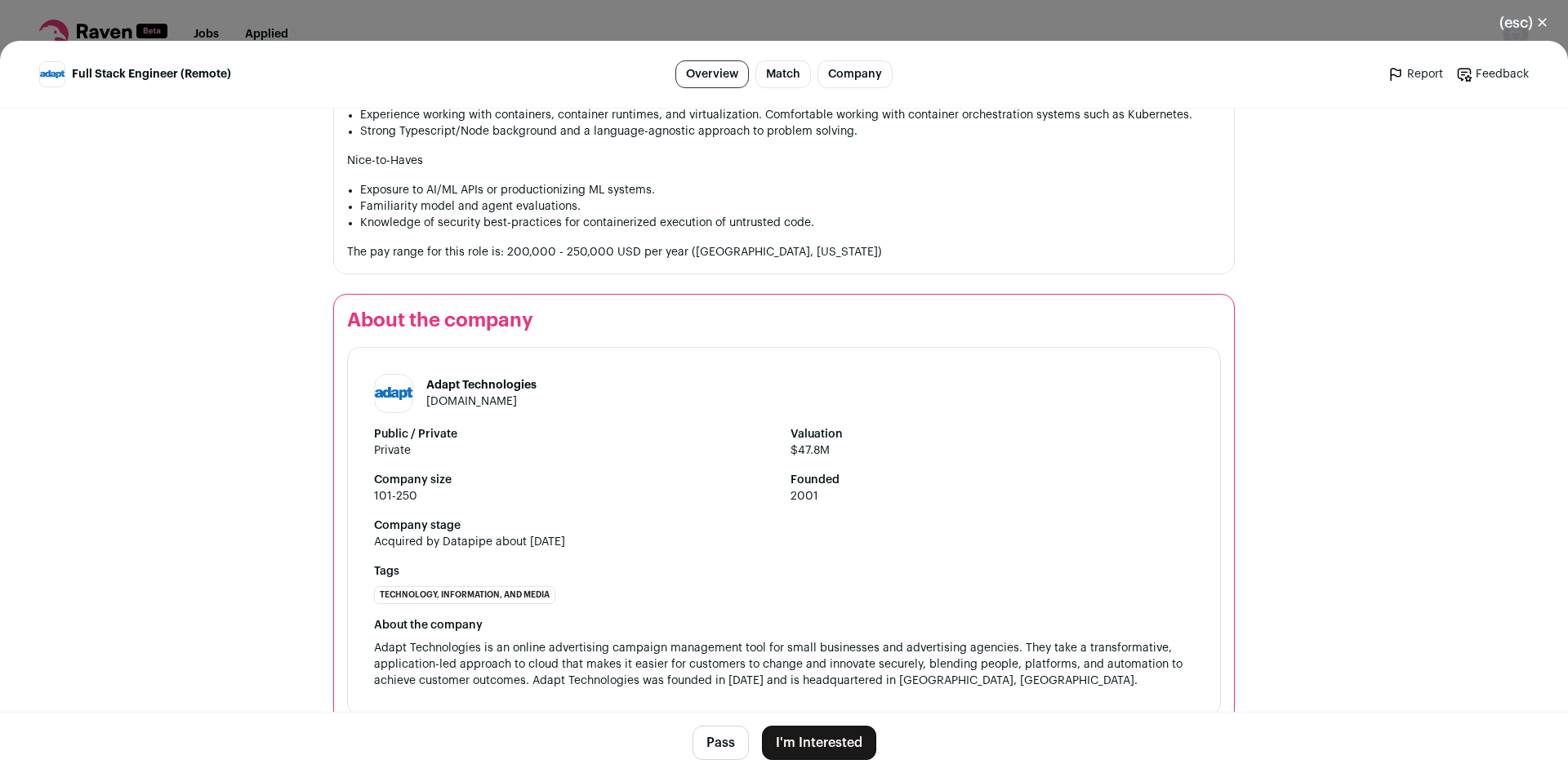
scroll to position [1345, 0]
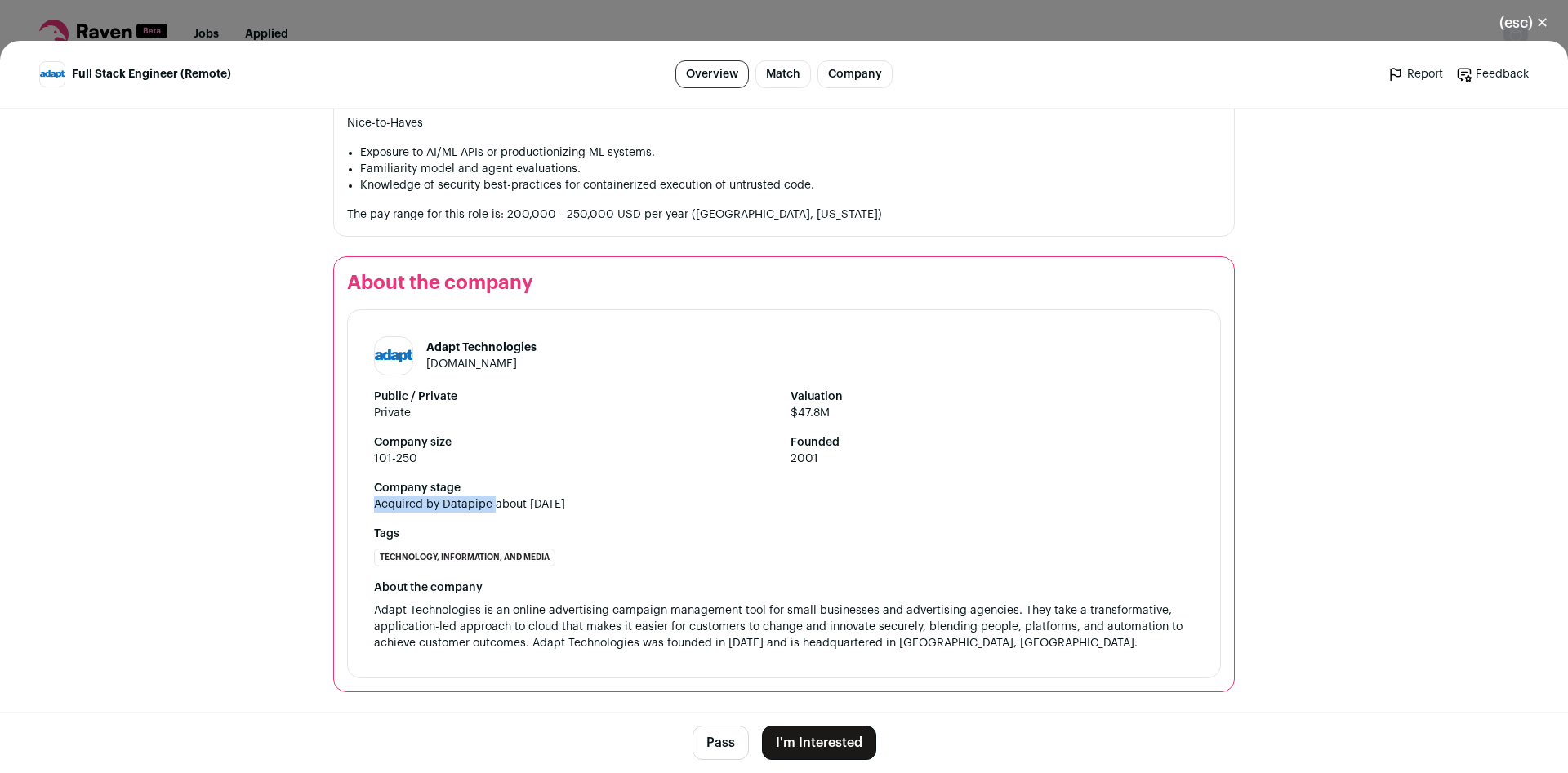
drag, startPoint x: 484, startPoint y: 509, endPoint x: 613, endPoint y: 515, distance: 129.1
click at [613, 515] on div "Adapt Technologies [DOMAIN_NAME] Public / Private Private Valuation $47.8M Comp…" at bounding box center [784, 493] width 874 height 369
click at [621, 505] on div "Company stage Acquired by Datapipe about [DATE]" at bounding box center [784, 496] width 821 height 32
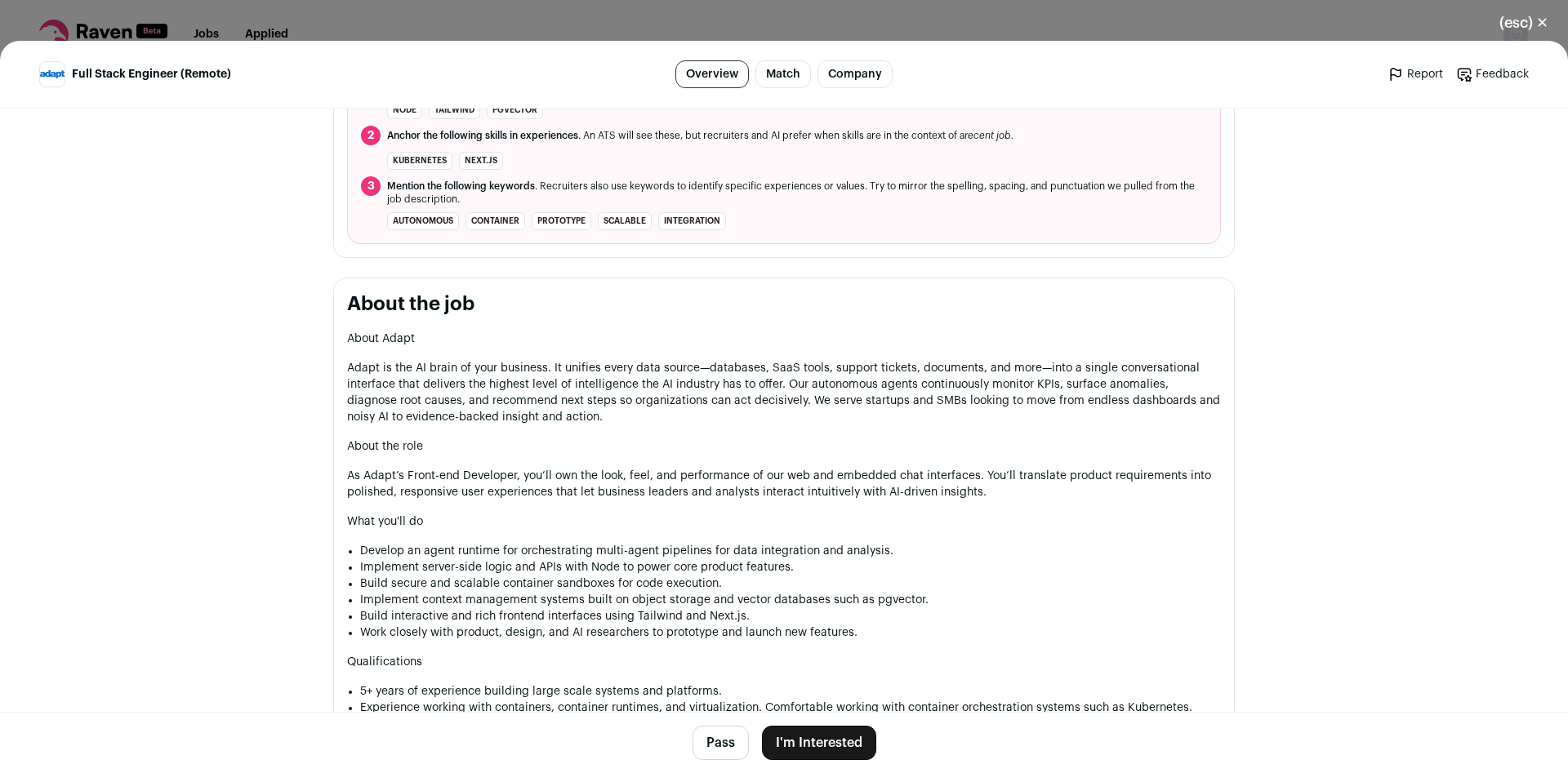
scroll to position [52, 0]
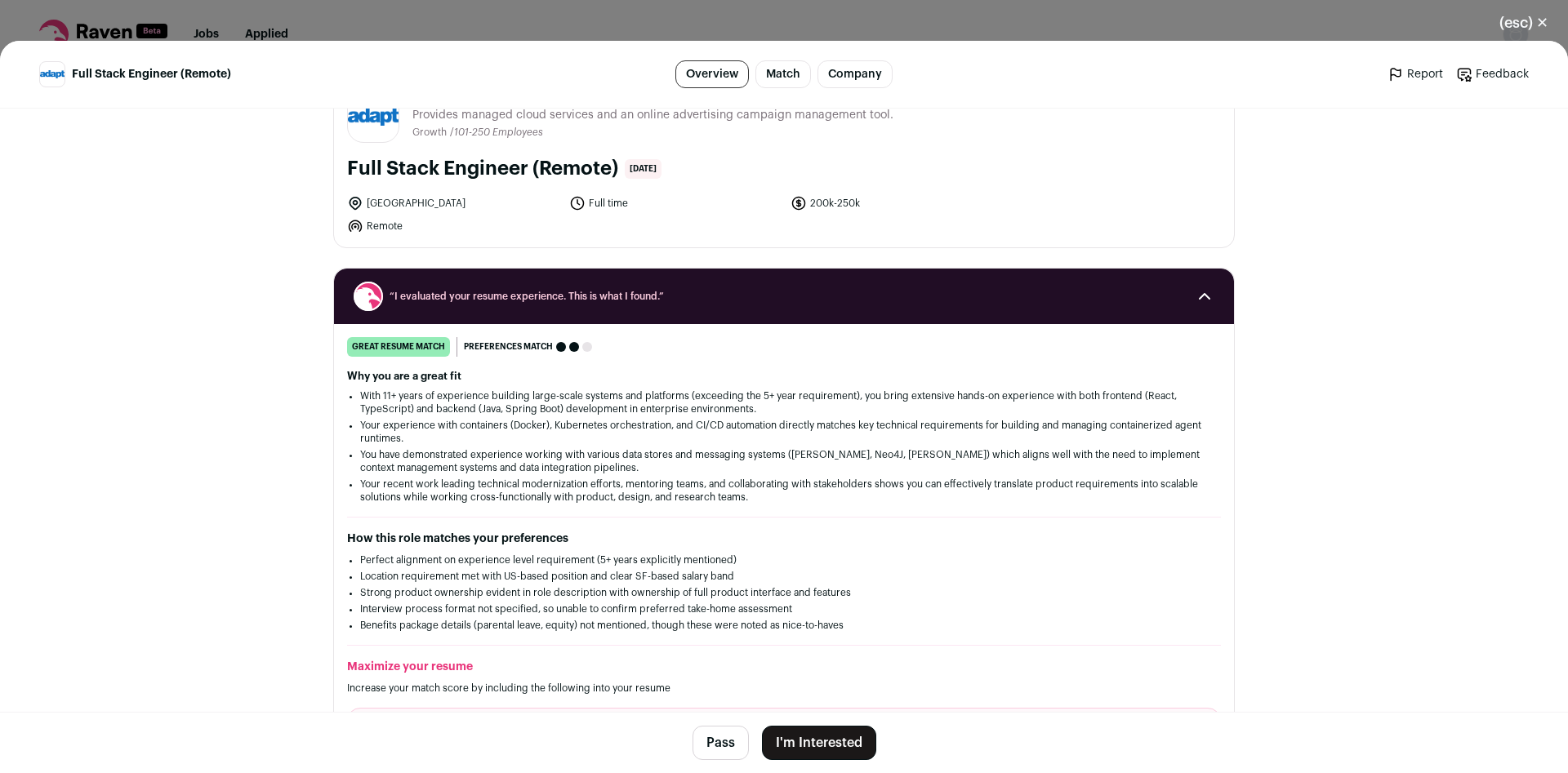
click at [817, 739] on button "I'm Interested" at bounding box center [819, 742] width 114 height 34
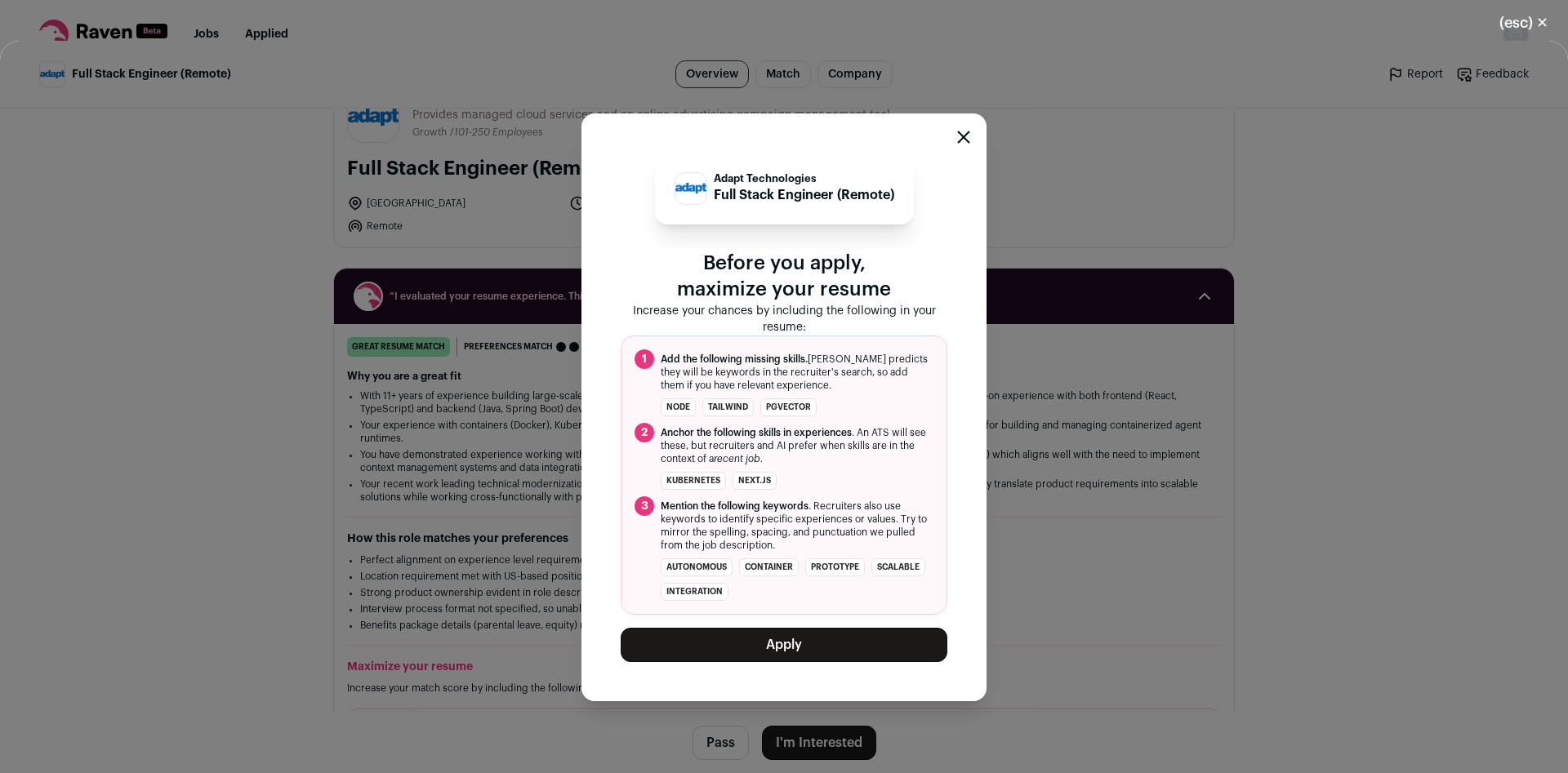
click at [808, 648] on button "Apply" at bounding box center [784, 644] width 327 height 34
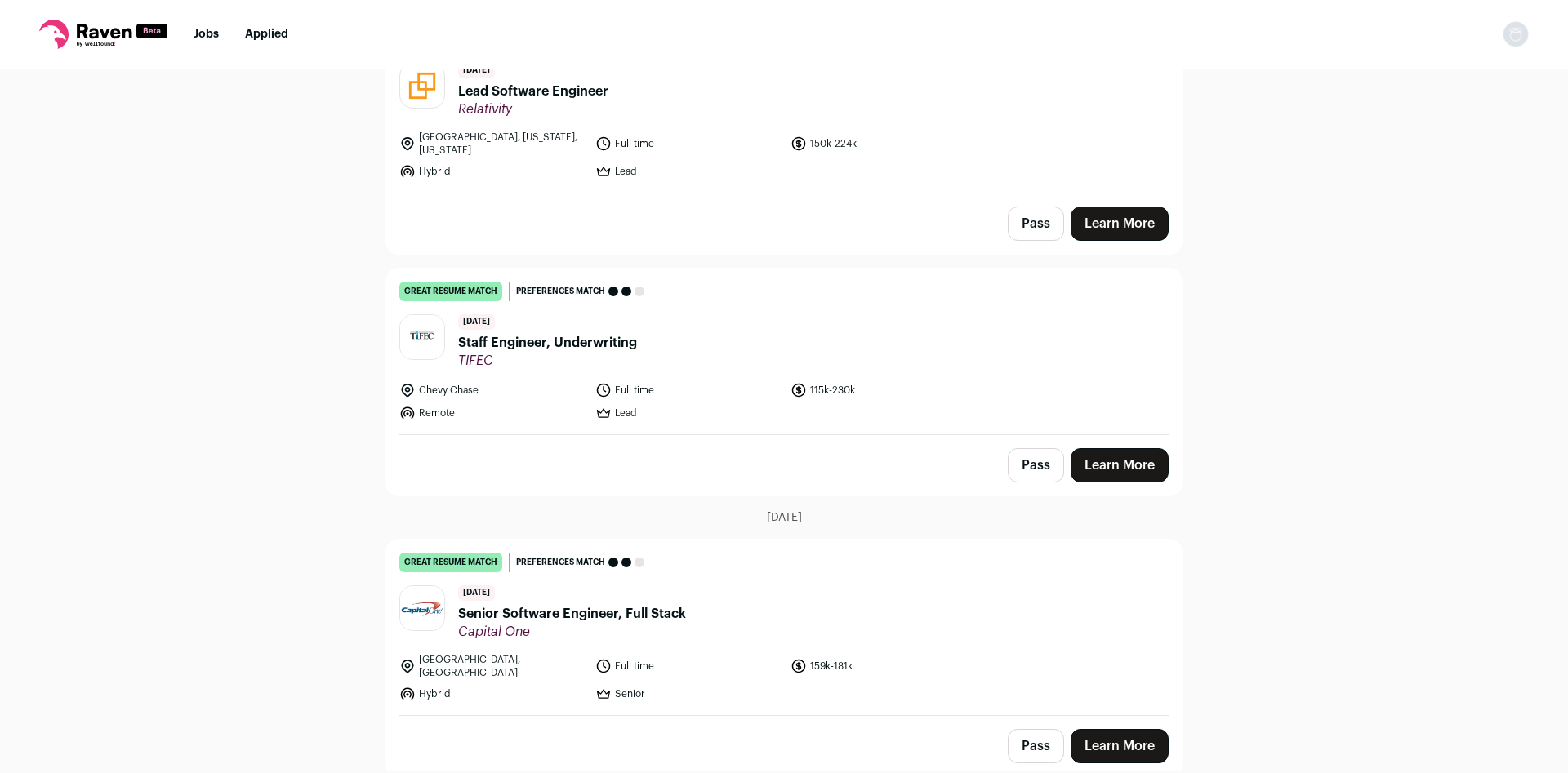
scroll to position [5604, 0]
